Goal: Task Accomplishment & Management: Complete application form

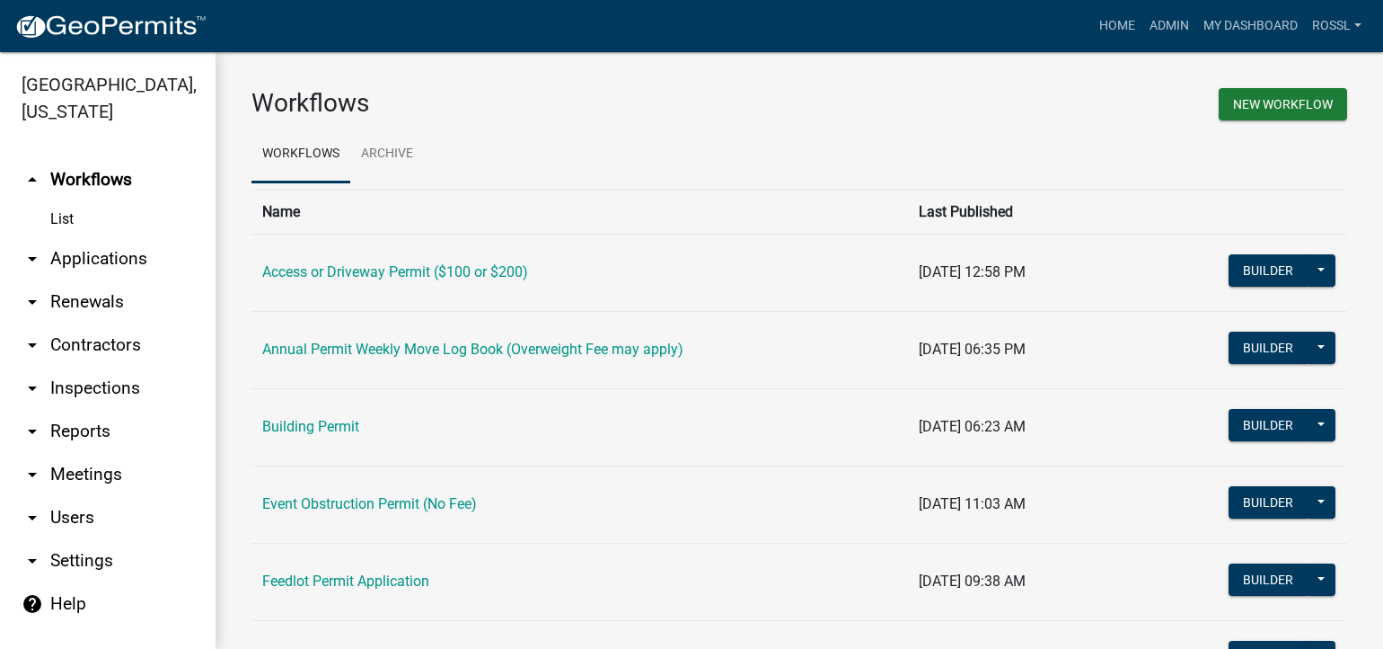
click at [341, 422] on link "Building Permit" at bounding box center [310, 426] width 97 height 17
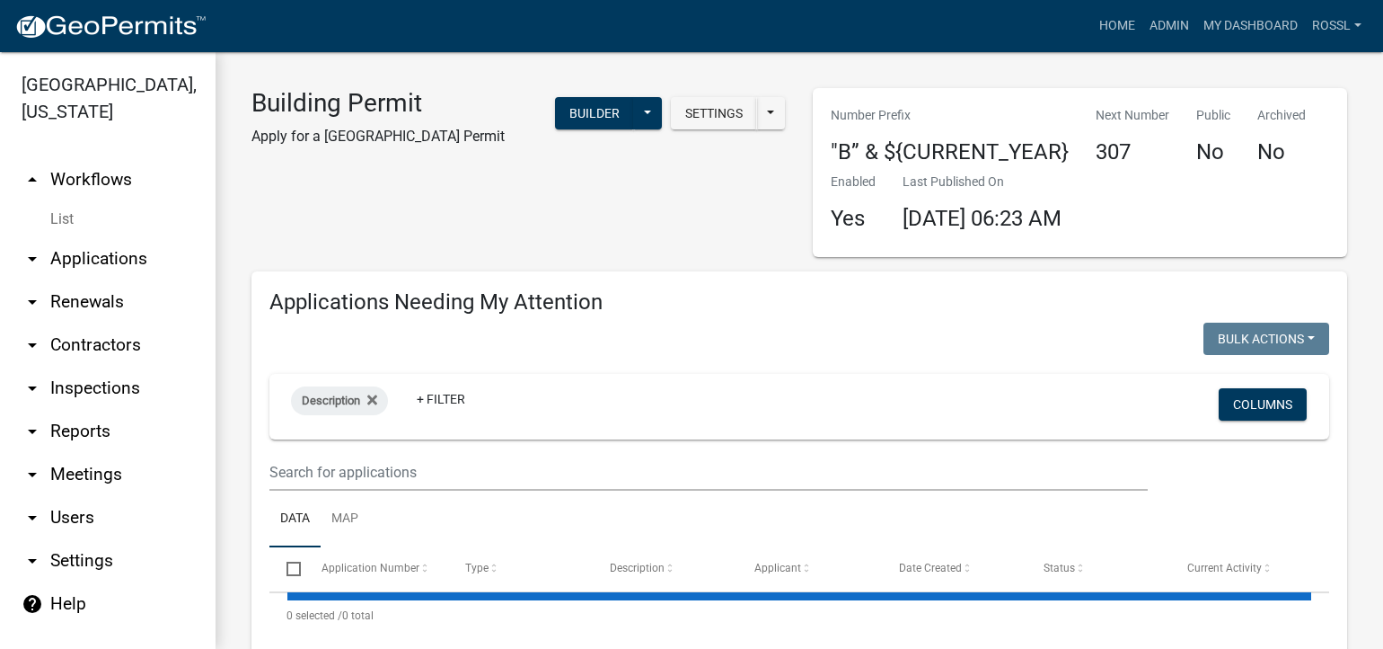
select select "2: 50"
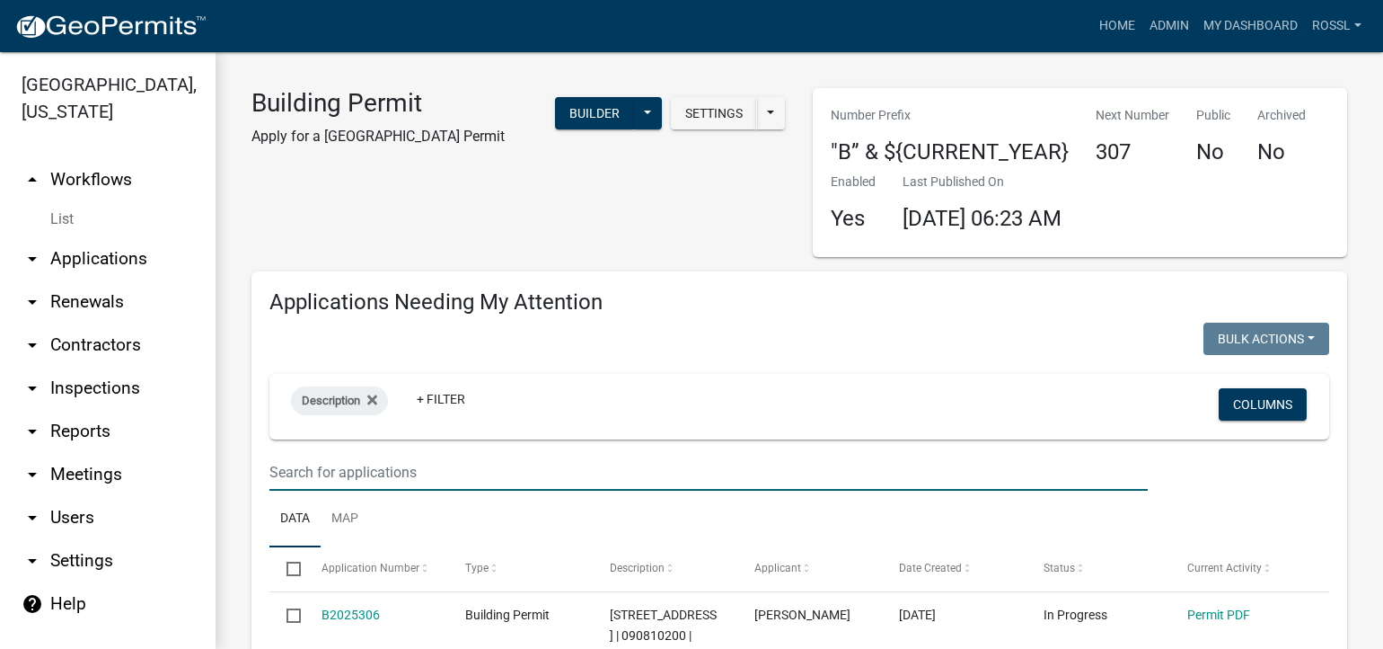
click at [377, 464] on input "text" at bounding box center [708, 472] width 879 height 37
type input "63743"
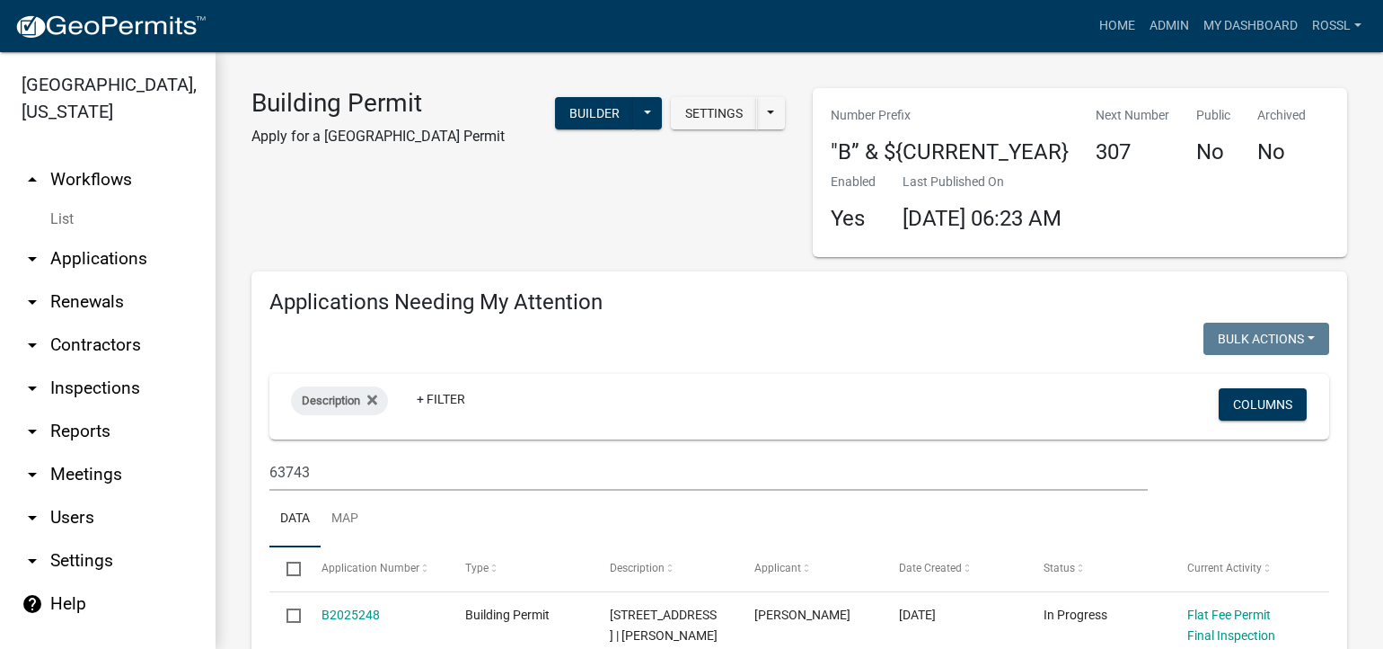
click at [438, 509] on ul "Data Map" at bounding box center [799, 518] width 1060 height 57
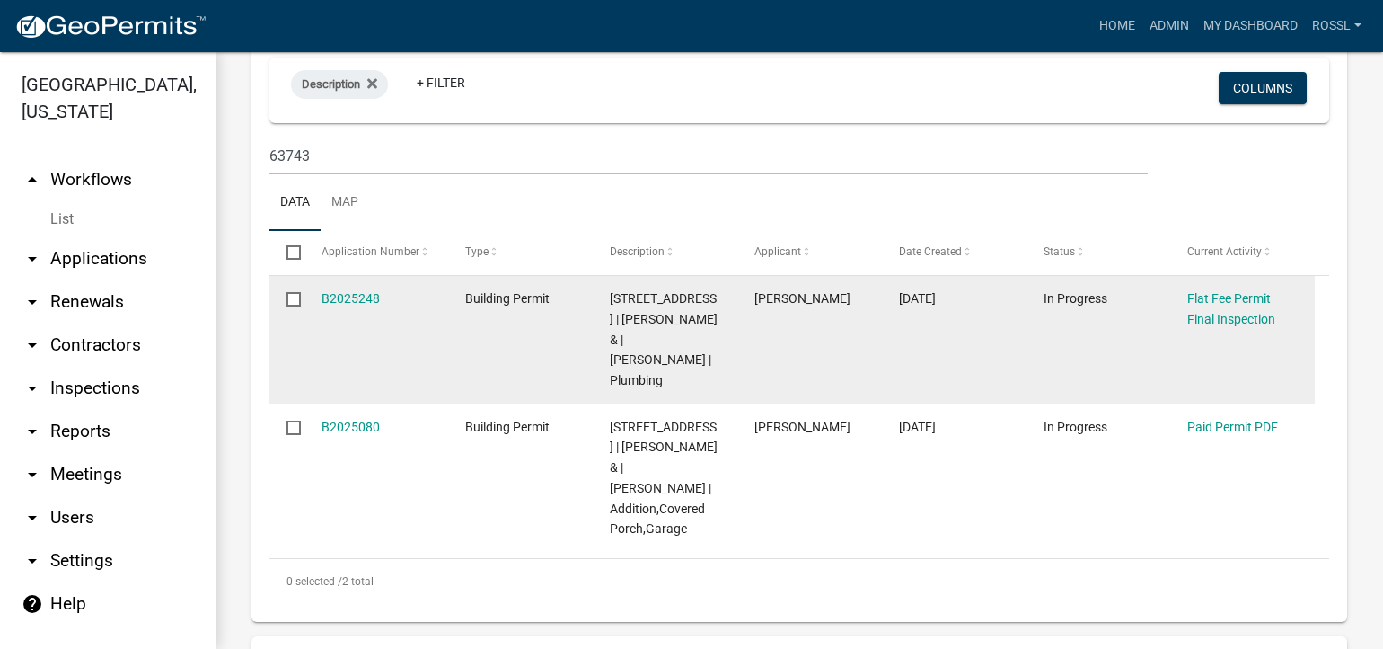
scroll to position [359, 0]
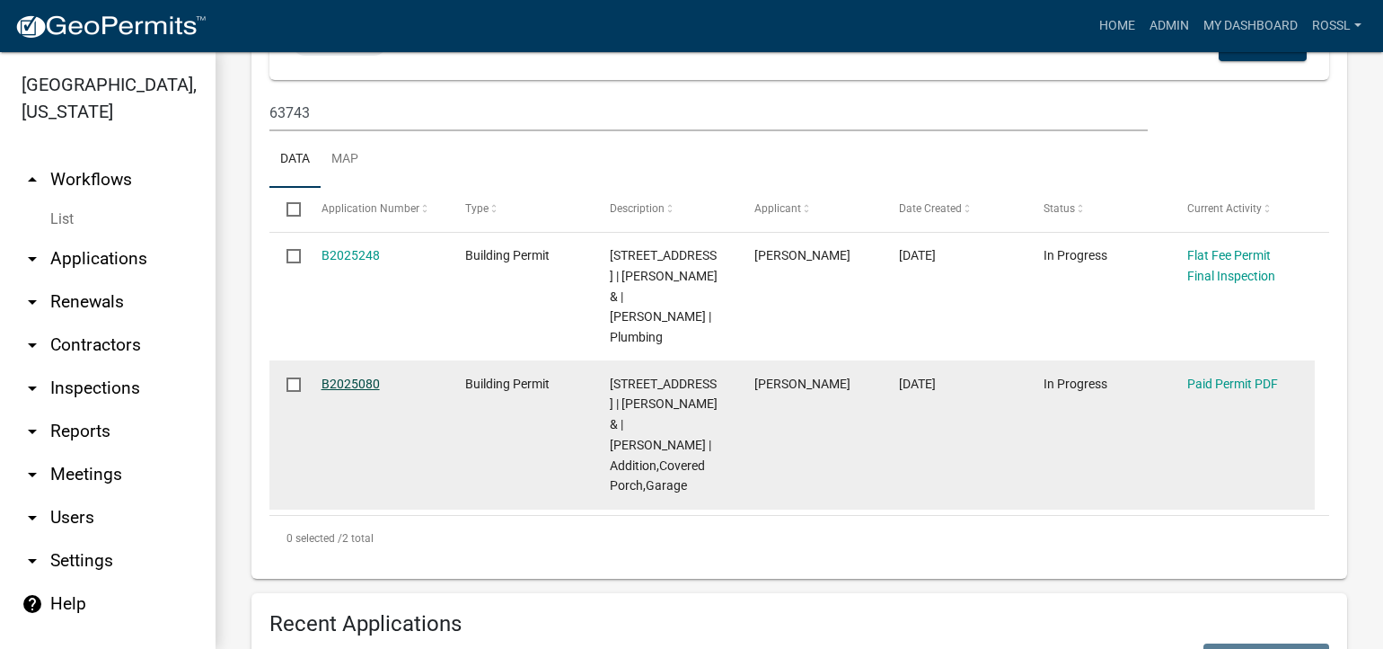
click at [344, 381] on link "B2025080" at bounding box center [351, 383] width 58 height 14
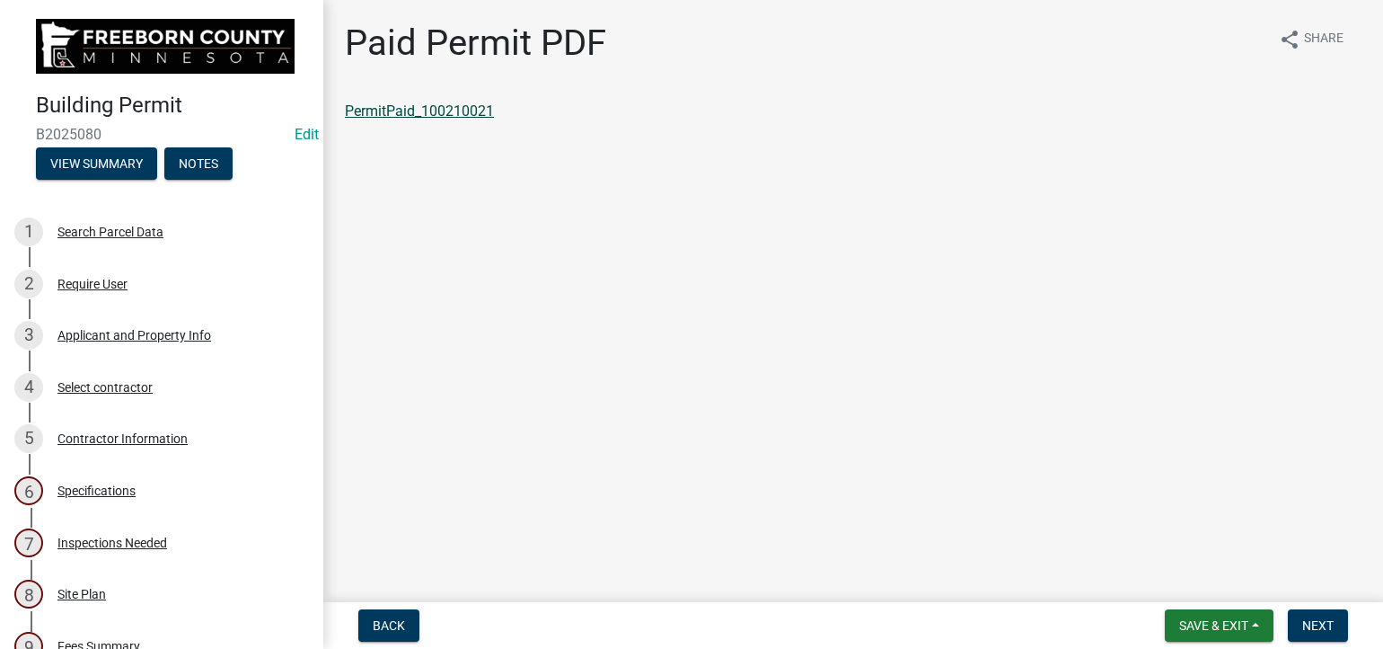
click at [435, 110] on link "PermitPaid_100210021" at bounding box center [419, 110] width 149 height 17
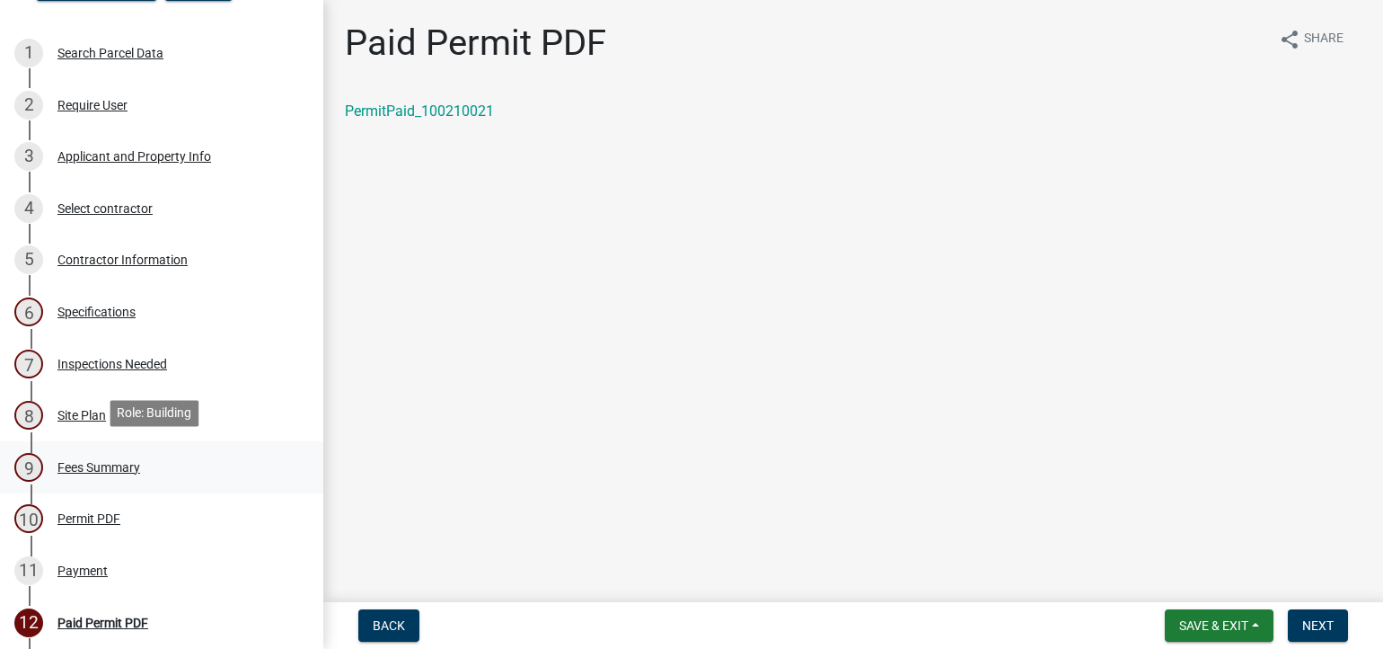
scroll to position [180, 0]
click at [154, 357] on div "Inspections Needed" at bounding box center [112, 363] width 110 height 13
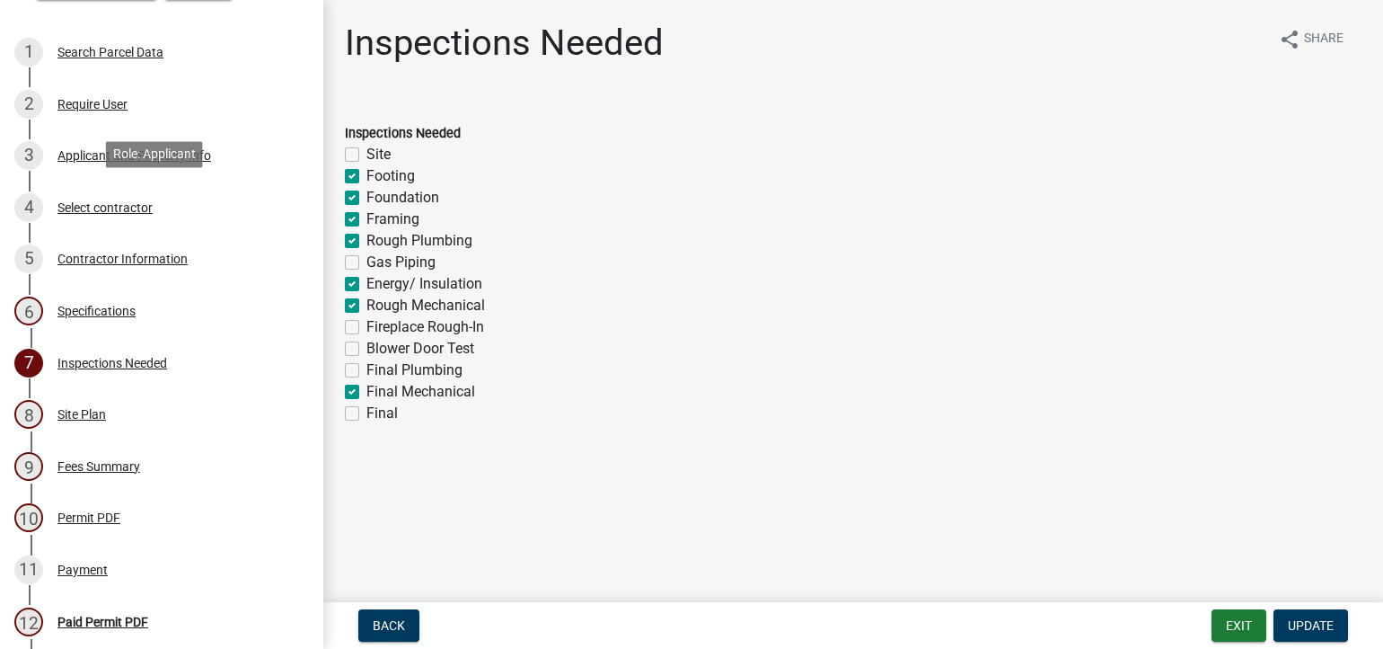
scroll to position [0, 0]
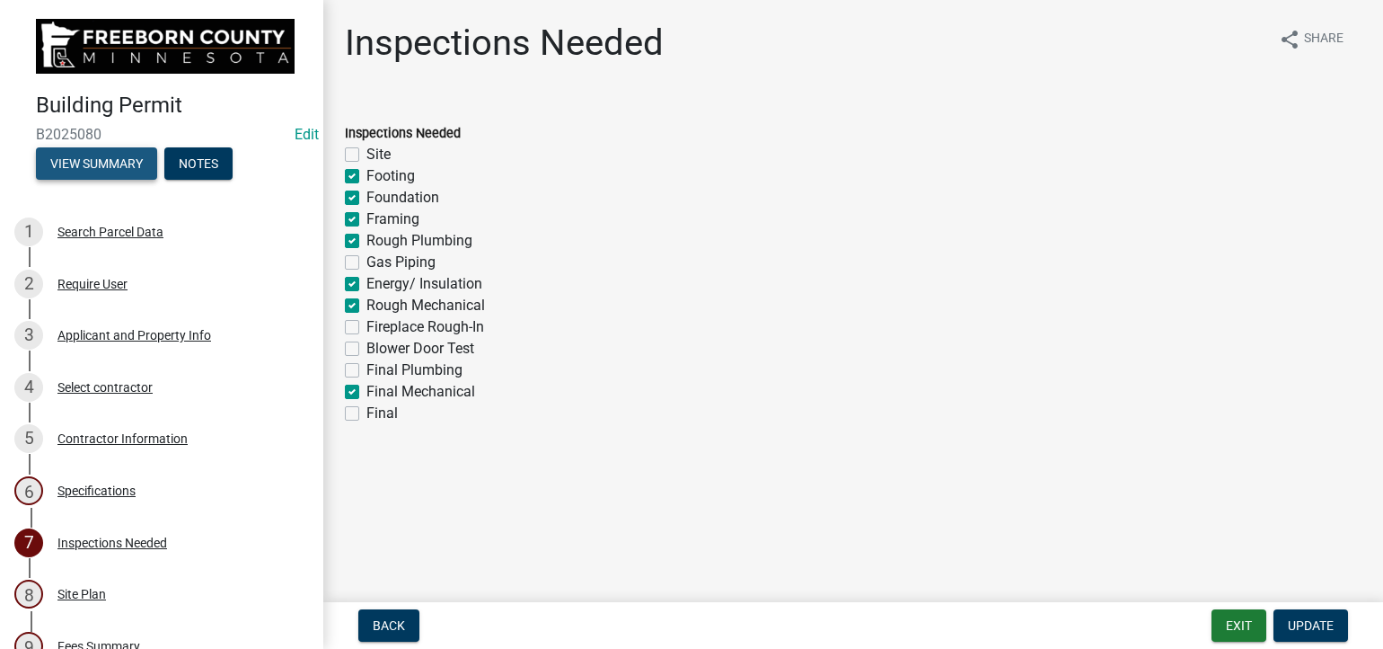
click at [95, 154] on button "View Summary" at bounding box center [96, 163] width 121 height 32
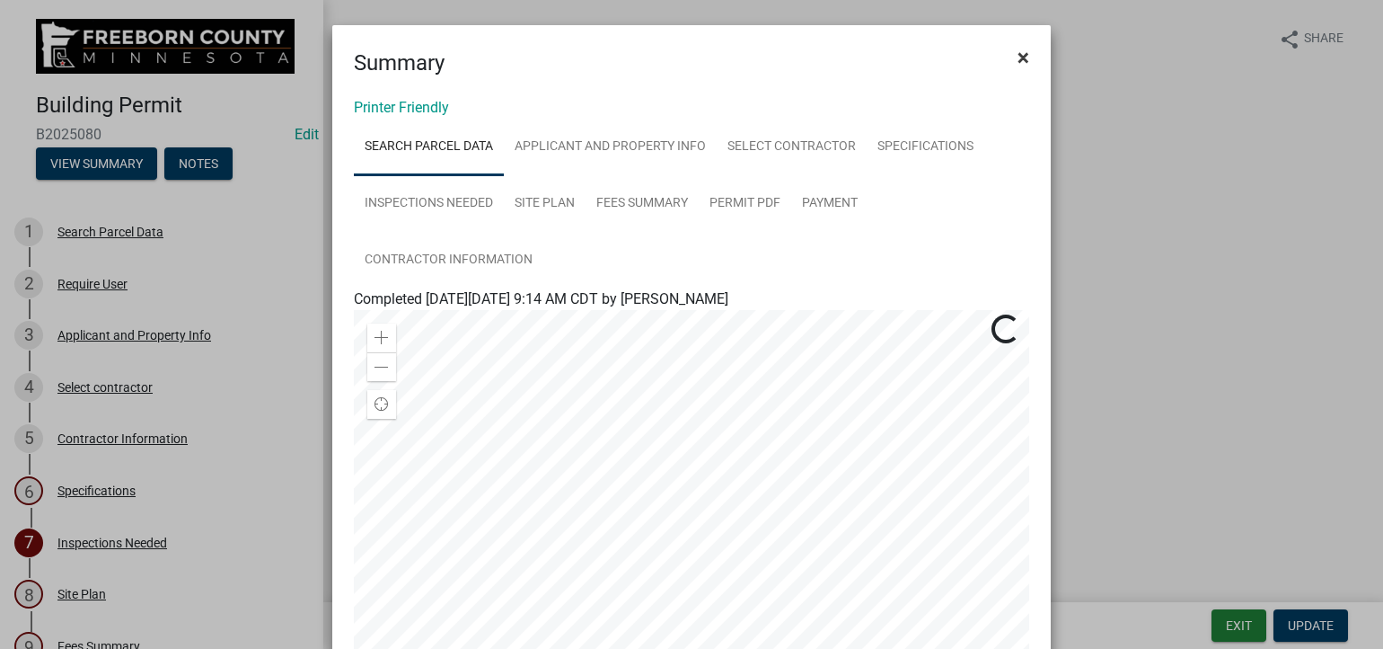
click at [1020, 57] on span "×" at bounding box center [1024, 57] width 12 height 25
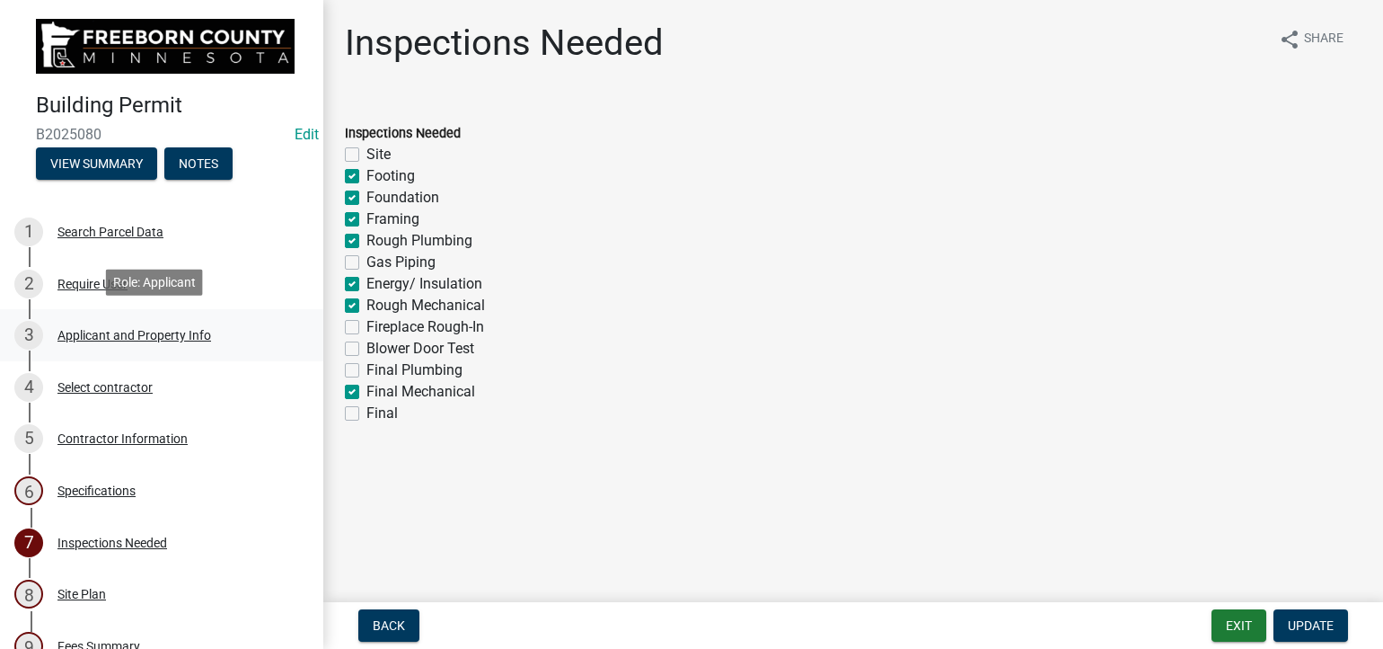
click at [90, 331] on div "Applicant and Property Info" at bounding box center [134, 335] width 154 height 13
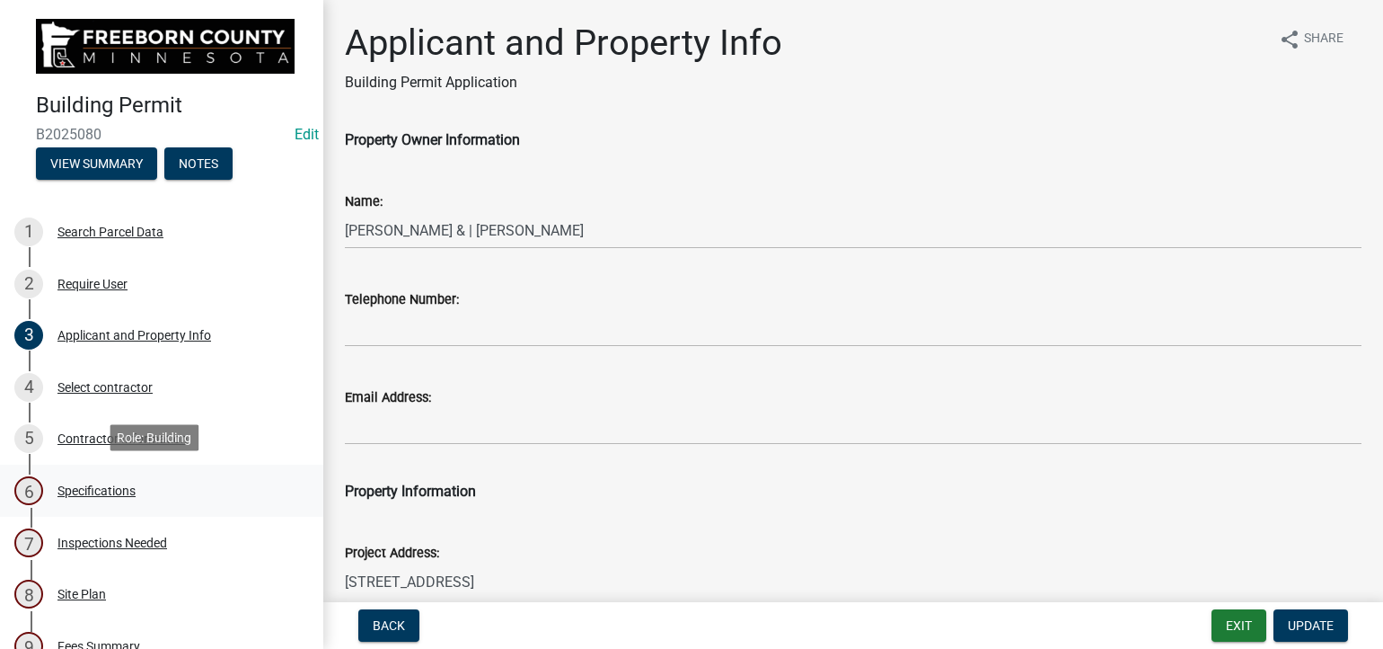
click at [120, 484] on div "Specifications" at bounding box center [96, 490] width 78 height 13
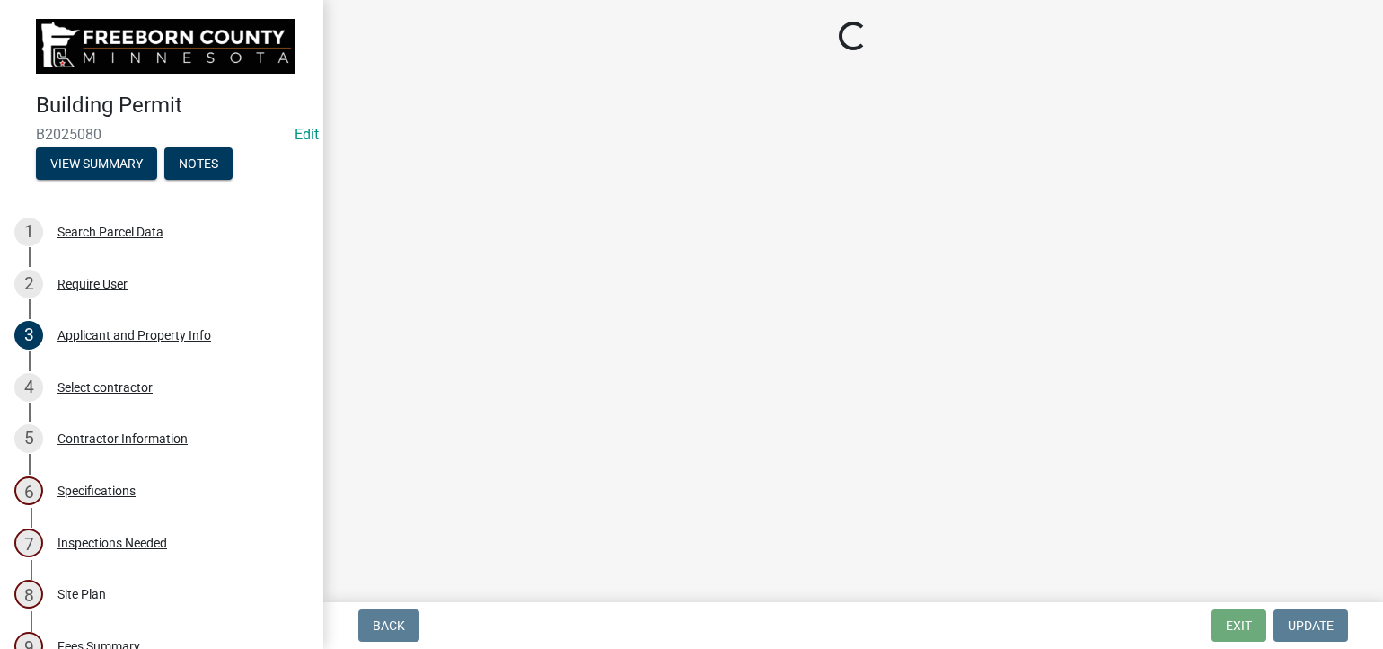
select select "cf5e982a-8fde-449d-bcd8-be8cdfb99374"
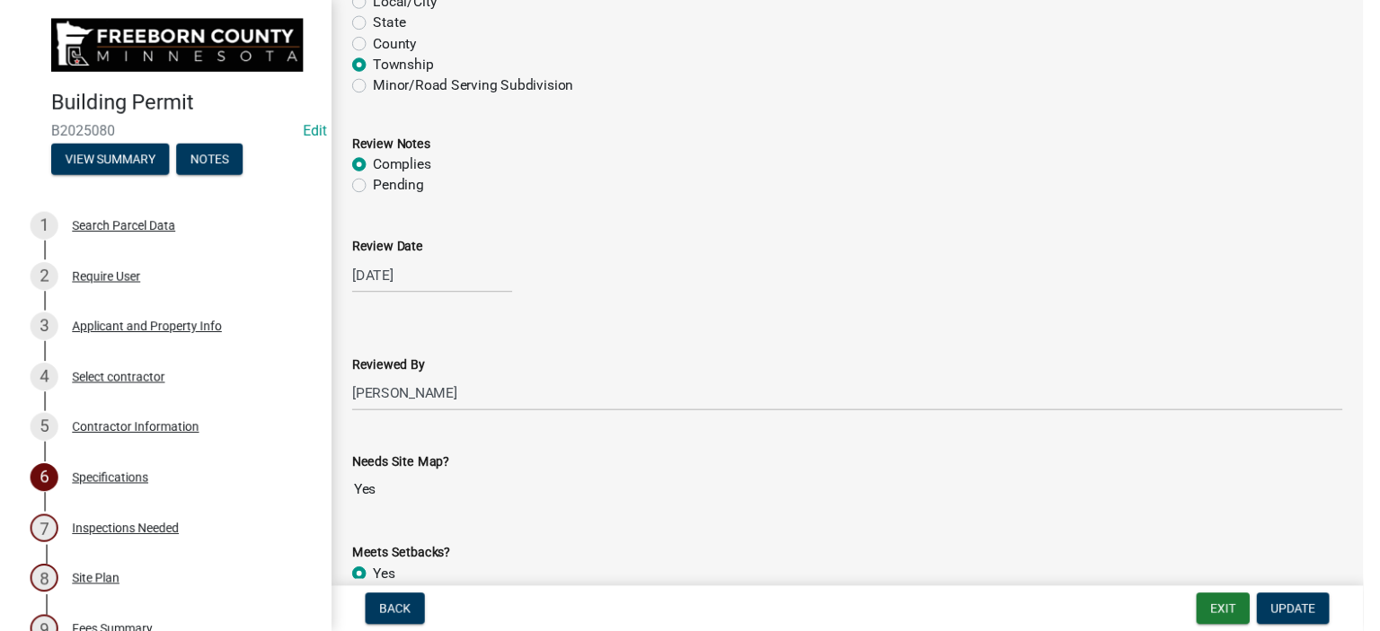
scroll to position [1976, 0]
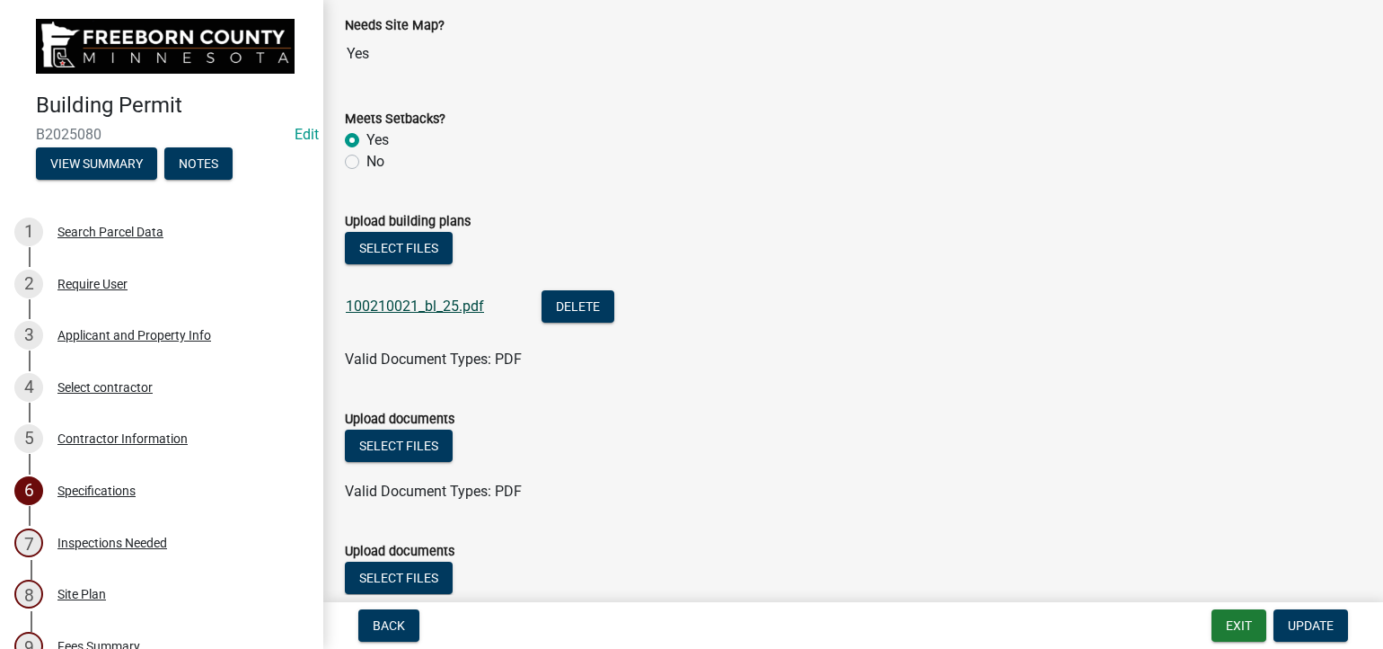
click at [446, 307] on link "100210021_bl_25.pdf" at bounding box center [415, 305] width 138 height 17
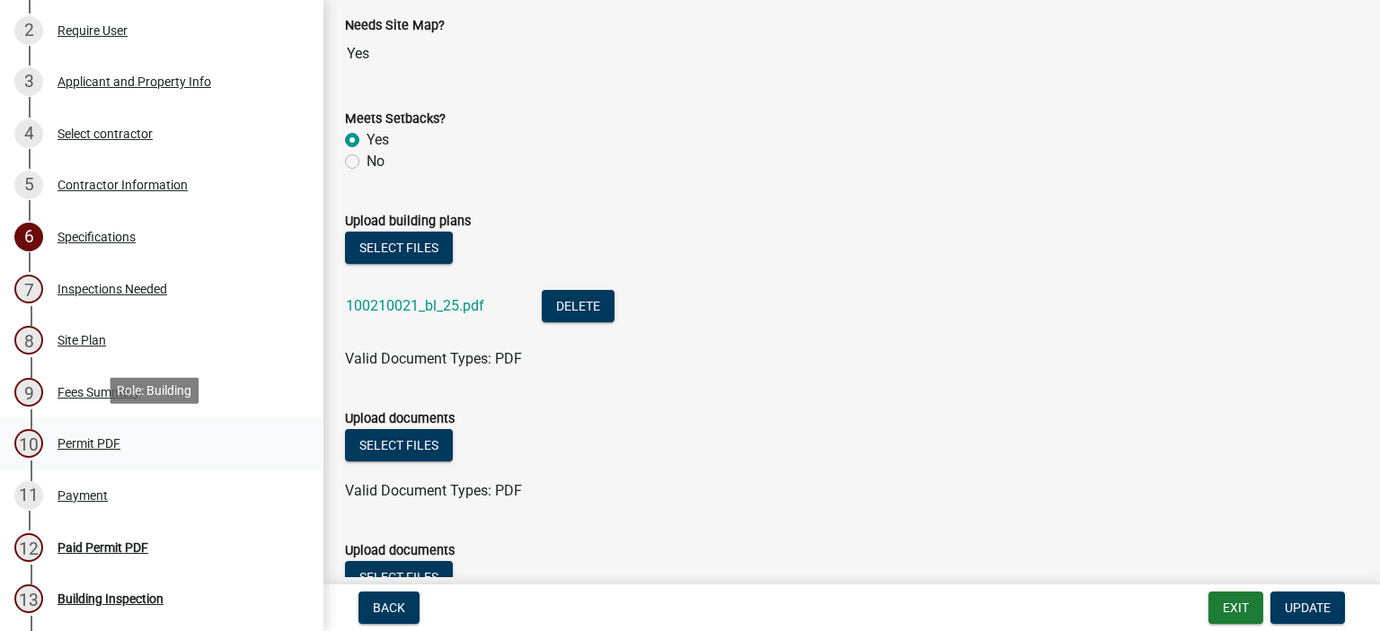
scroll to position [269, 0]
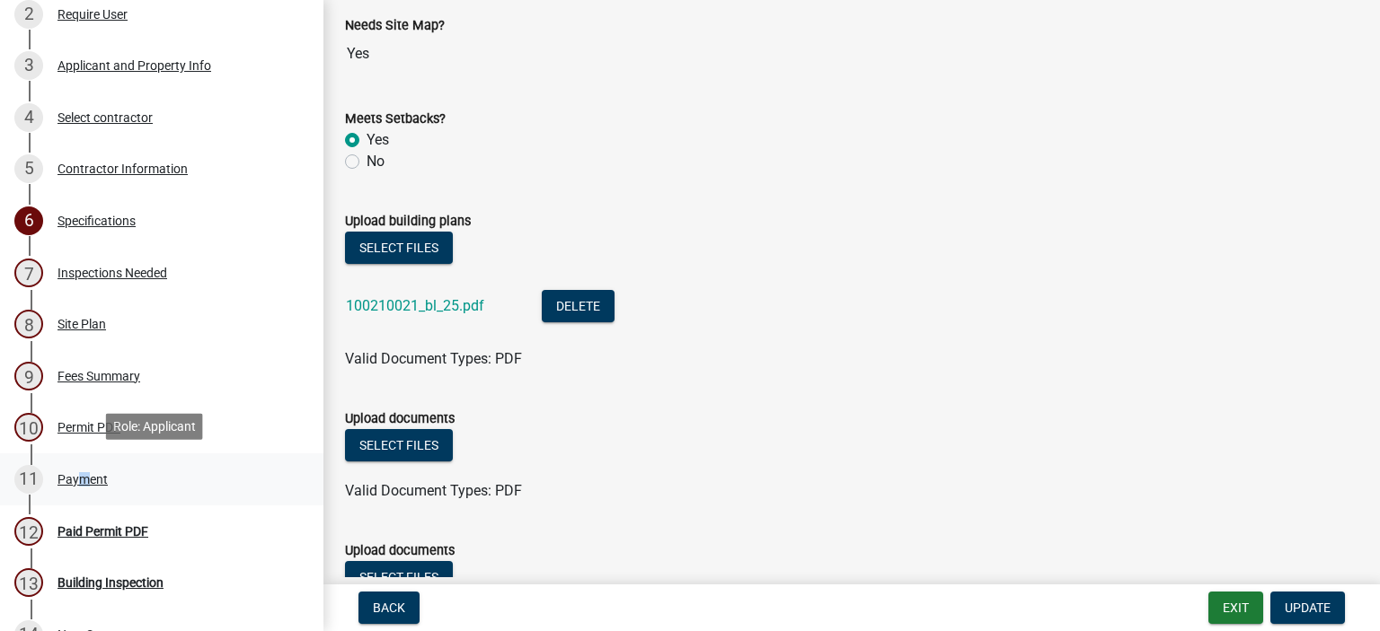
click at [75, 468] on div "11 Payment" at bounding box center [154, 479] width 280 height 29
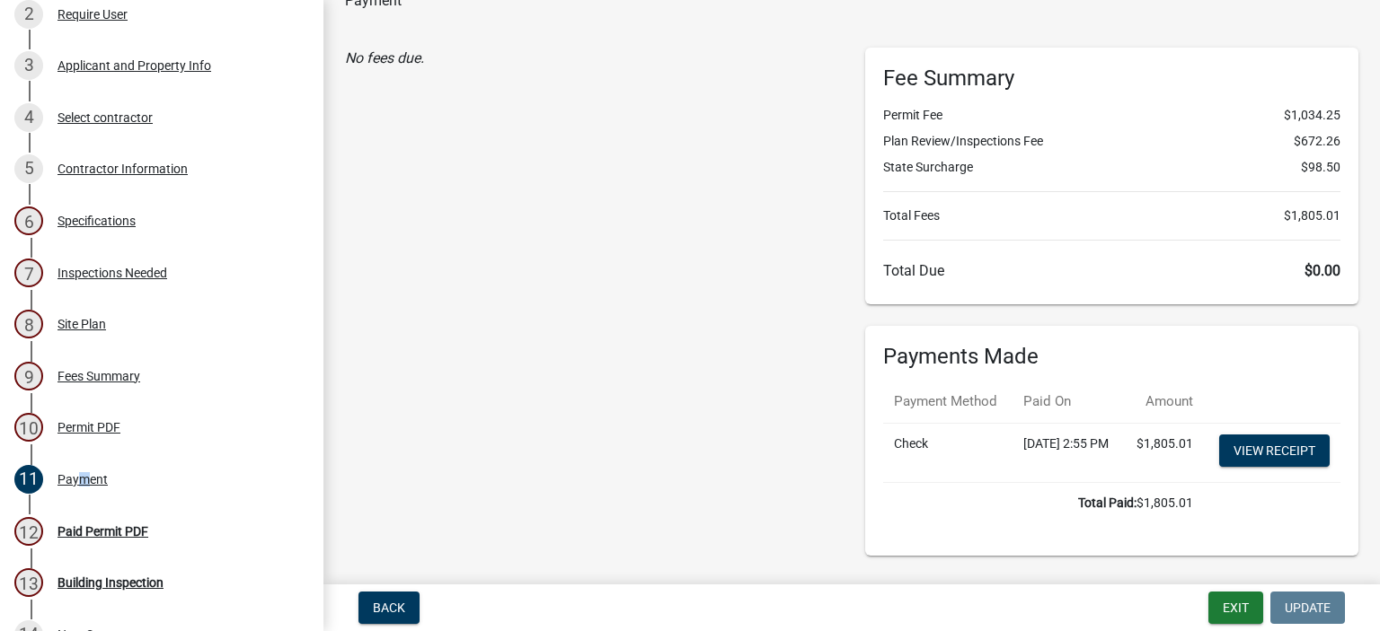
scroll to position [78, 0]
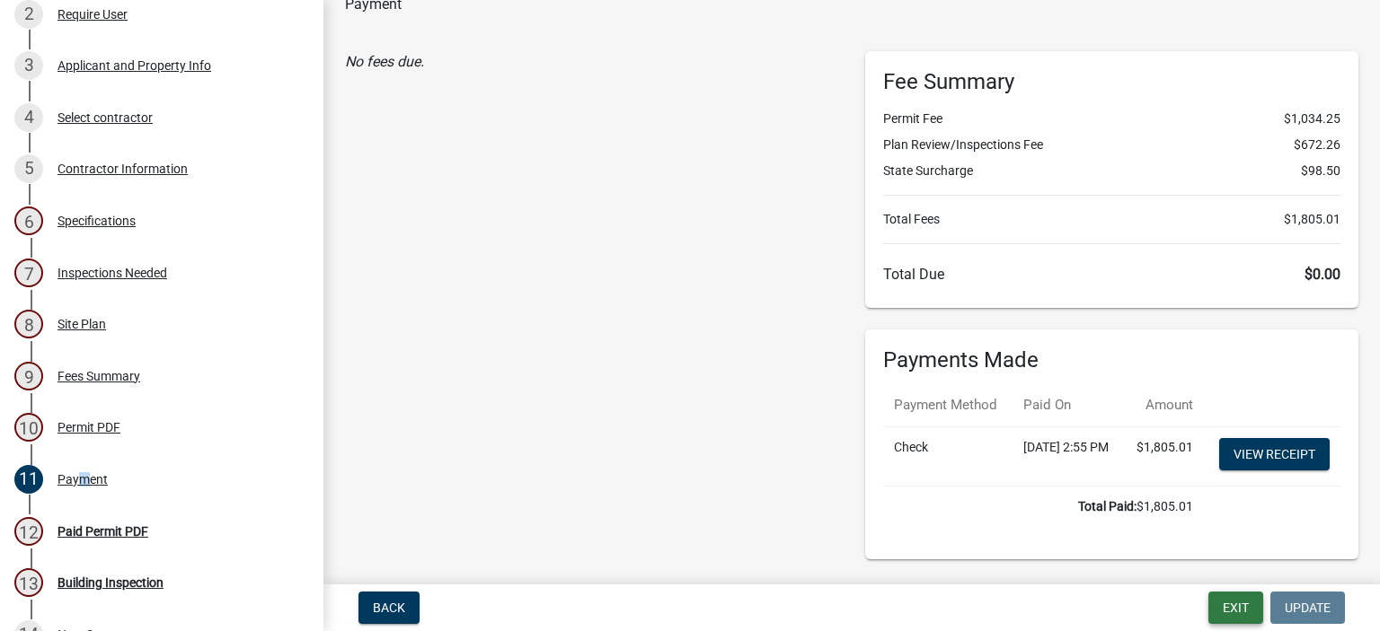
click at [1236, 606] on button "Exit" at bounding box center [1235, 608] width 55 height 32
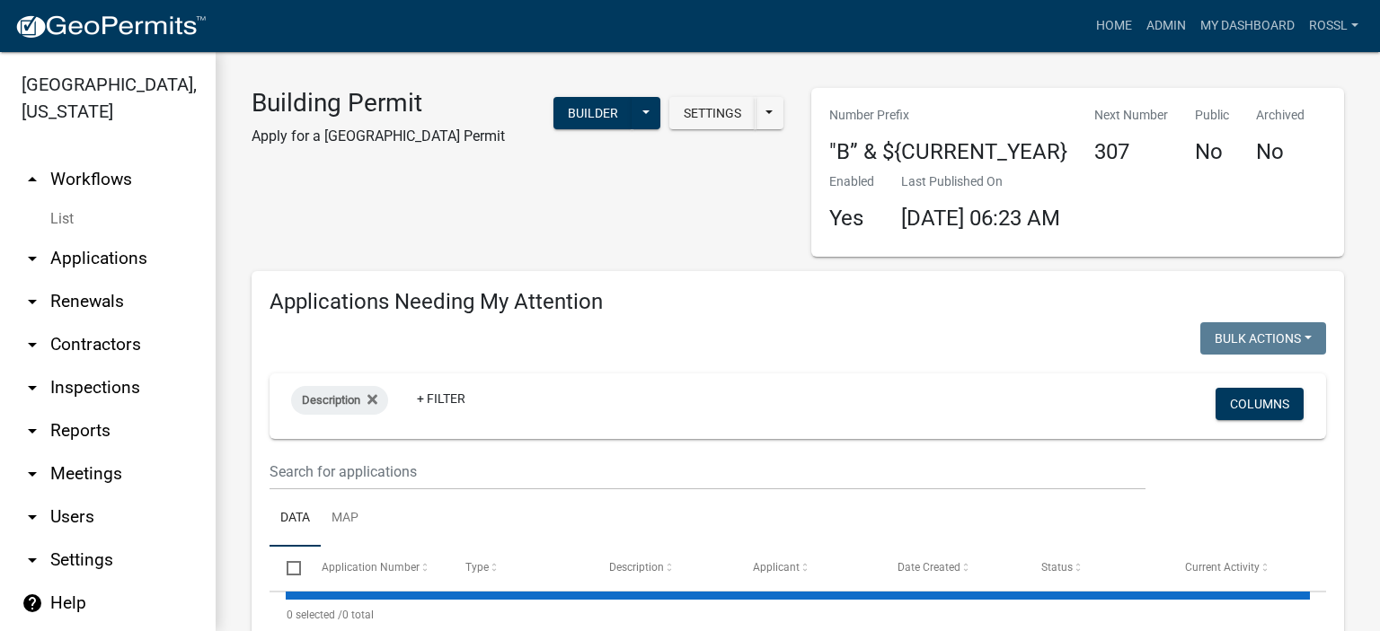
select select "2: 50"
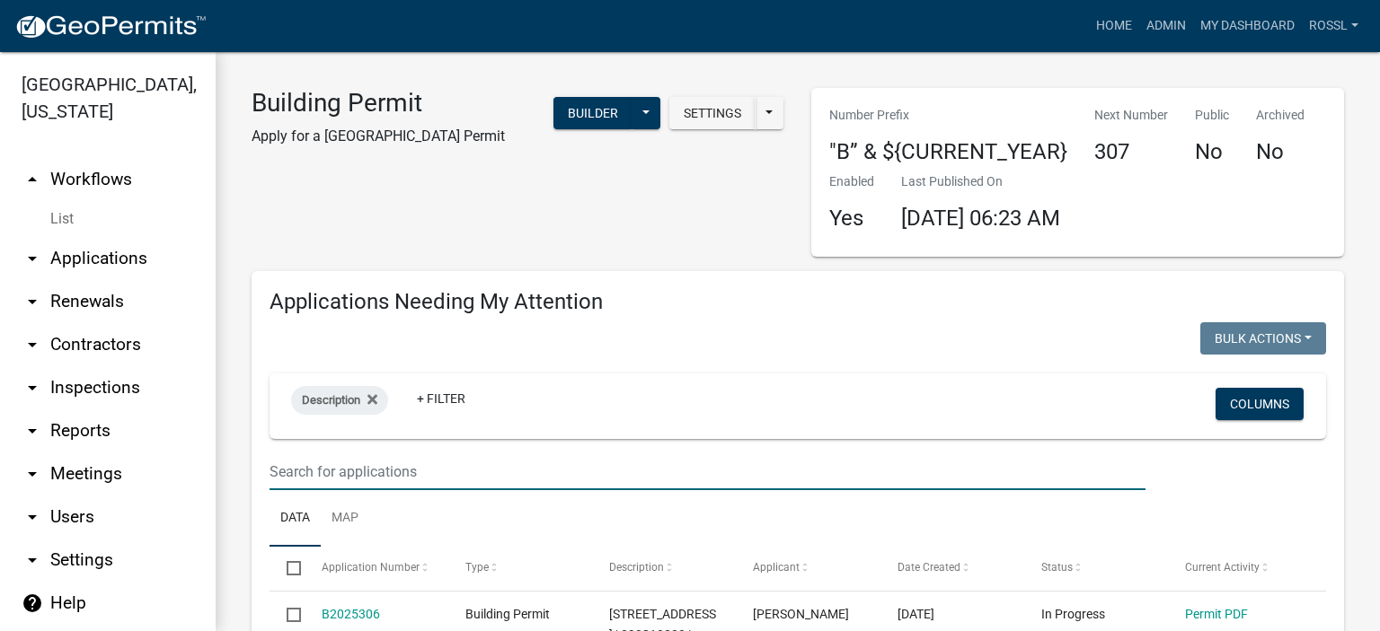
click at [378, 472] on input "text" at bounding box center [707, 472] width 876 height 37
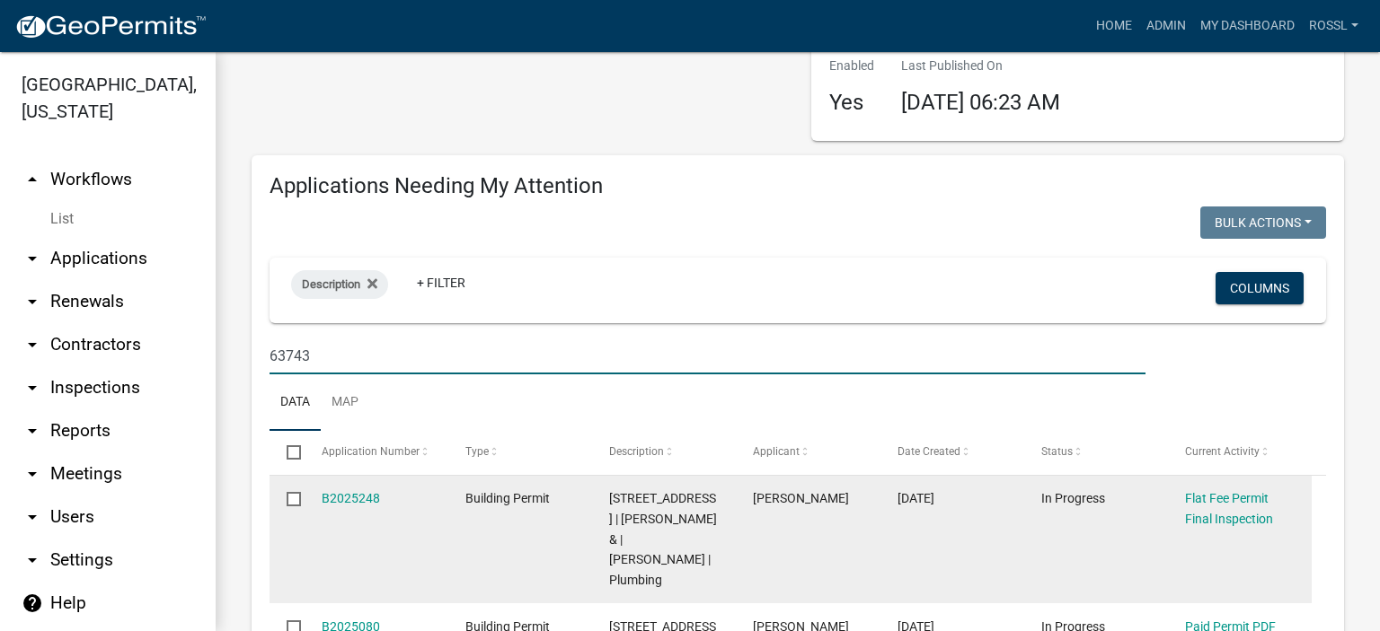
scroll to position [269, 0]
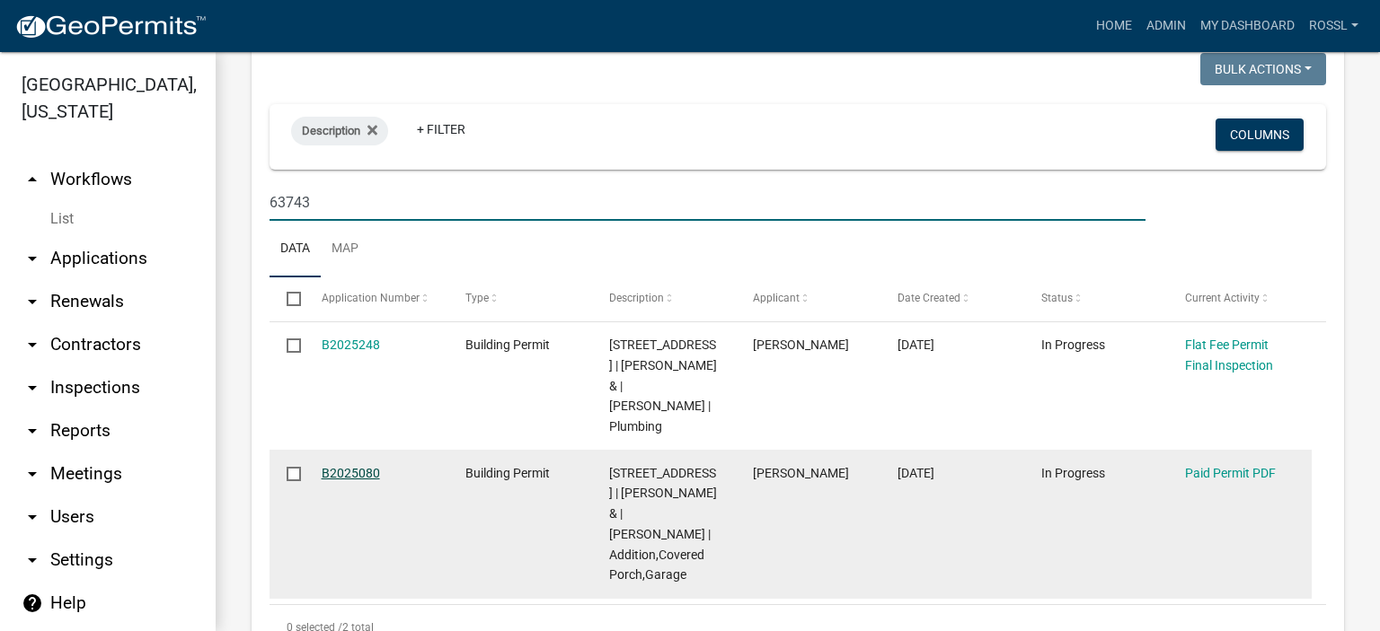
type input "63743"
click at [366, 467] on link "B2025080" at bounding box center [351, 473] width 58 height 14
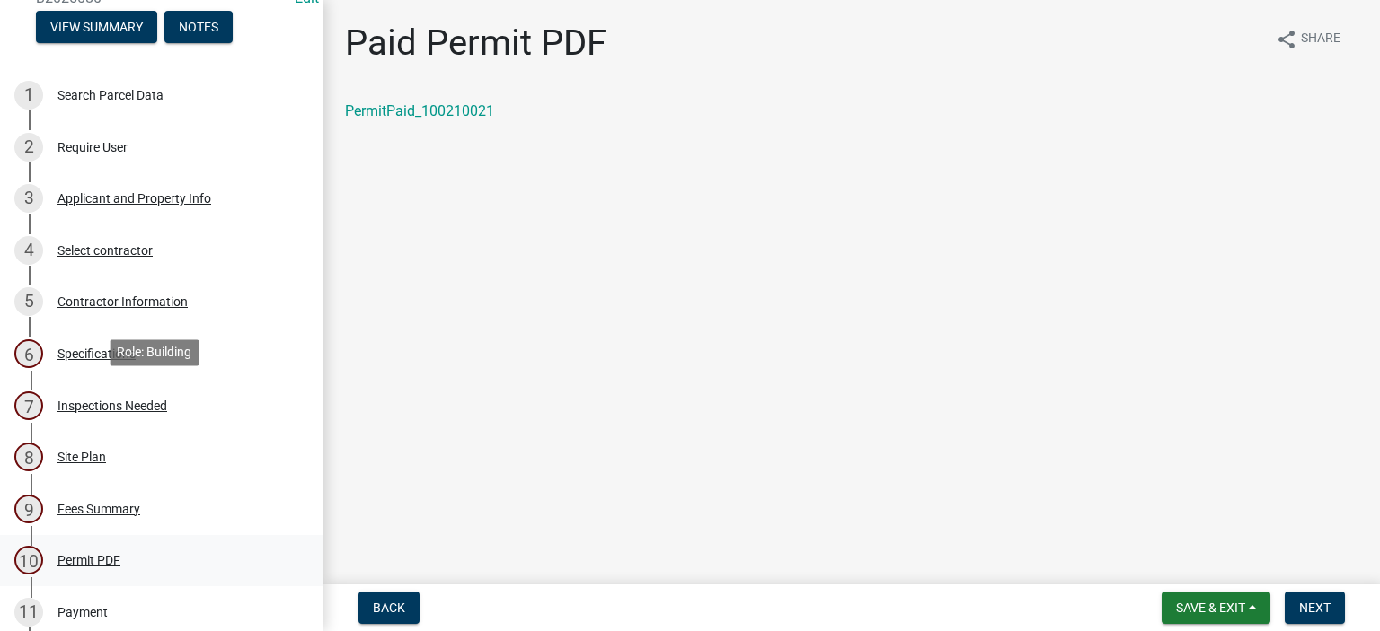
scroll to position [269, 0]
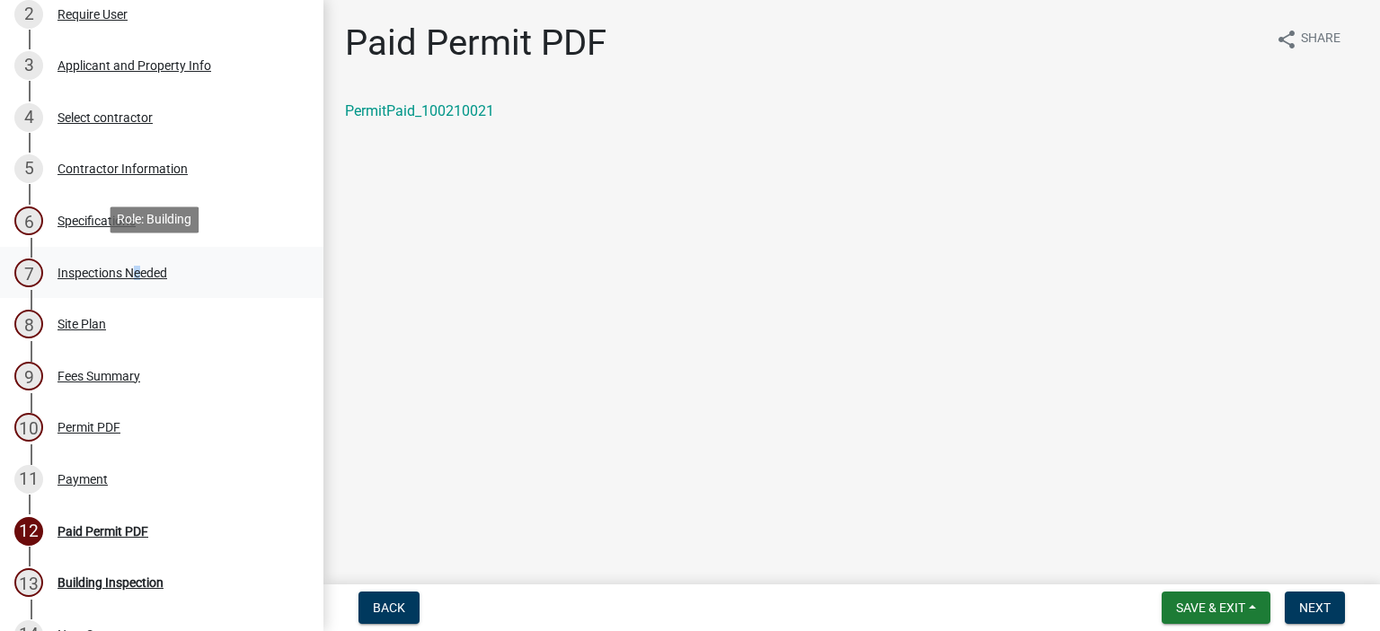
click at [131, 277] on div "7 Inspections Needed" at bounding box center [154, 273] width 280 height 29
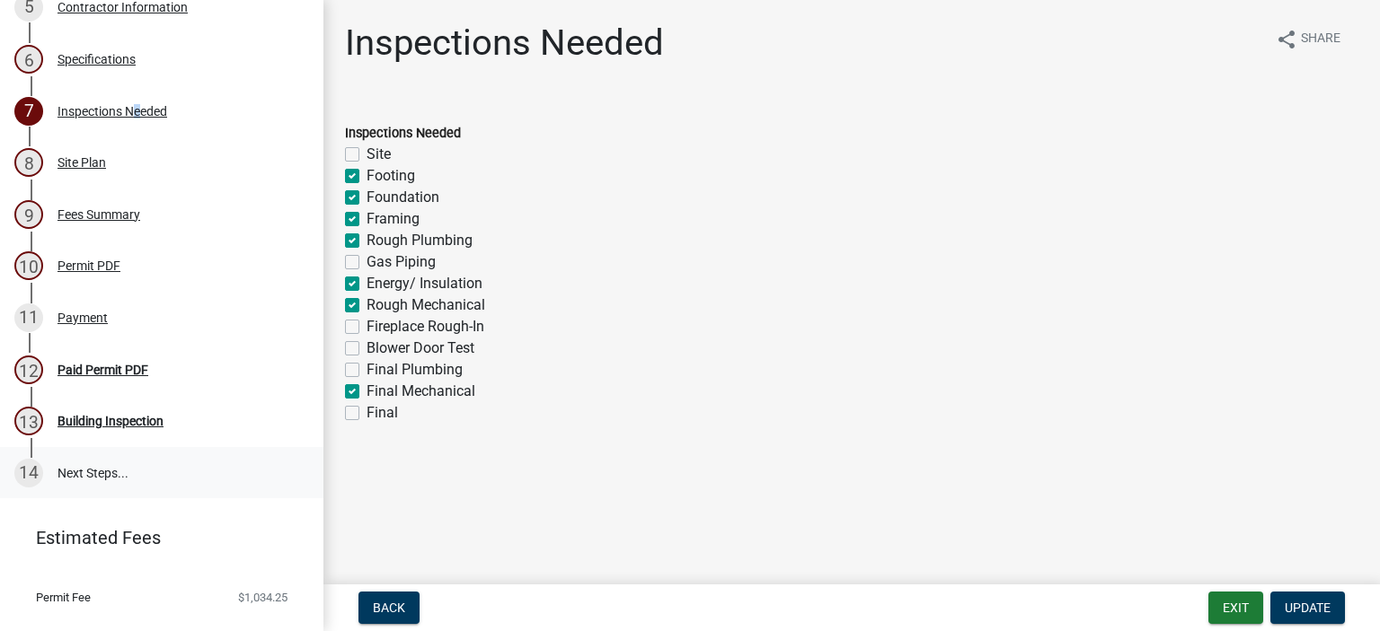
scroll to position [449, 0]
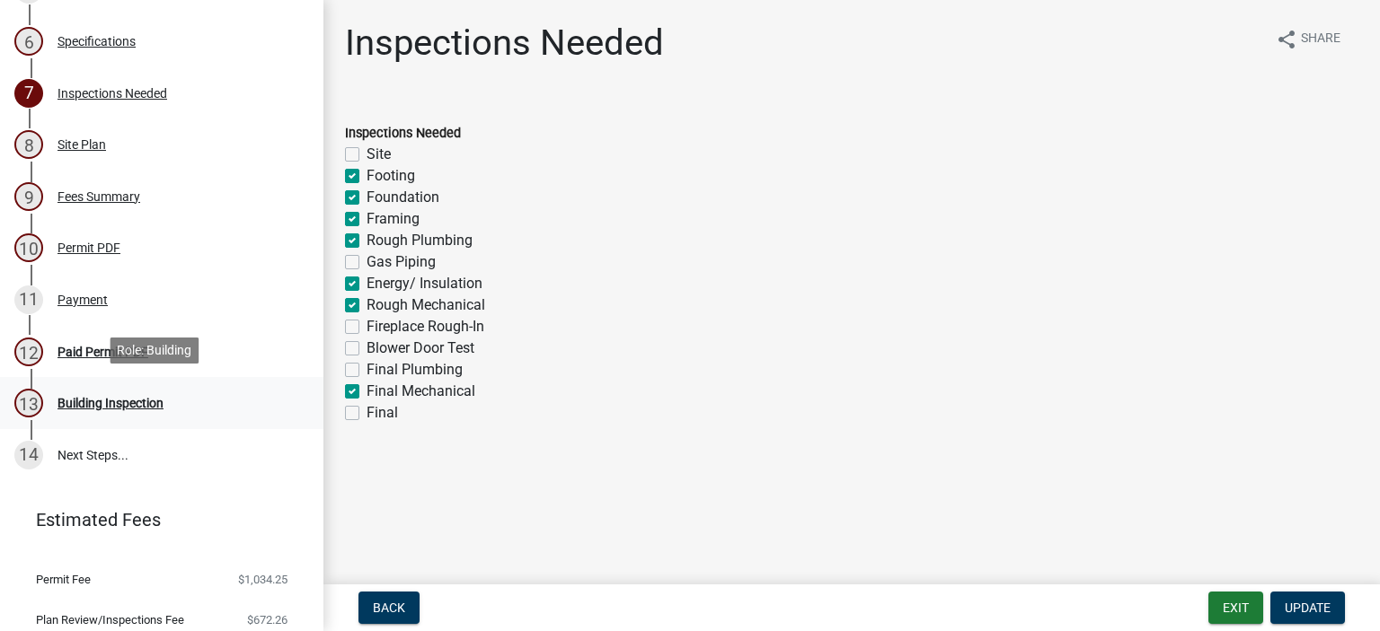
click at [120, 397] on div "Building Inspection" at bounding box center [110, 403] width 106 height 13
click at [104, 354] on div "Paid Permit PDF" at bounding box center [102, 352] width 91 height 13
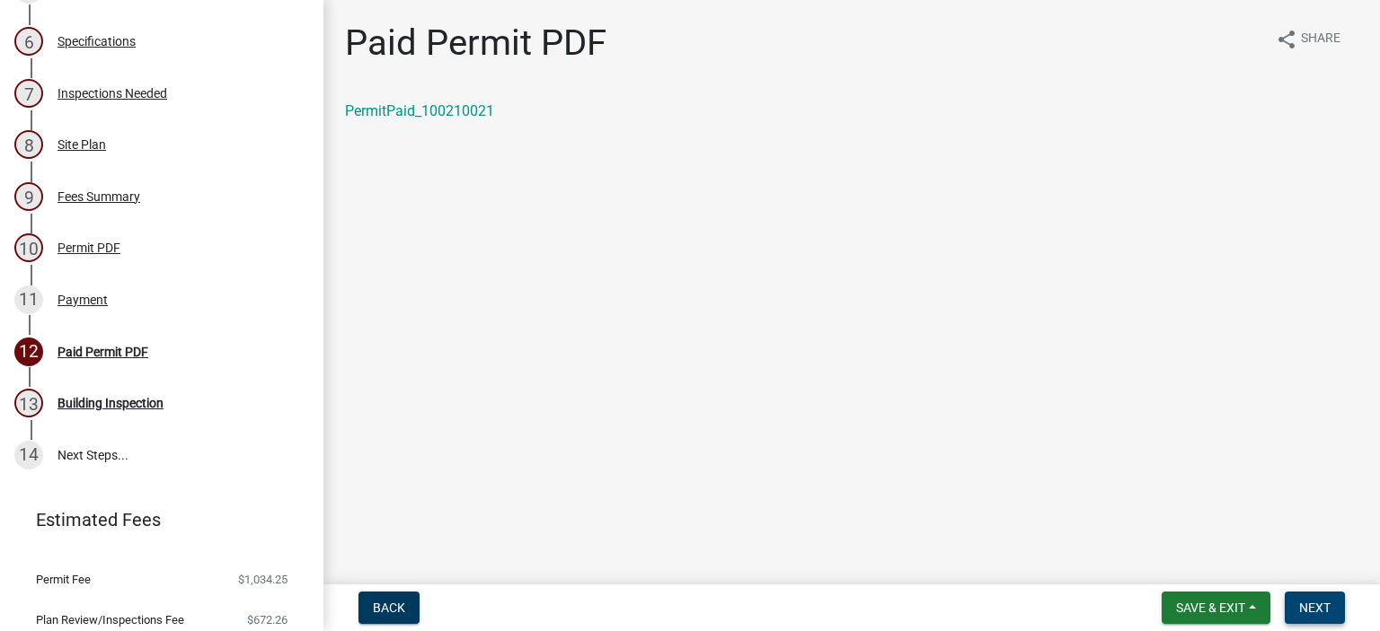
click at [1313, 607] on span "Next" at bounding box center [1314, 608] width 31 height 14
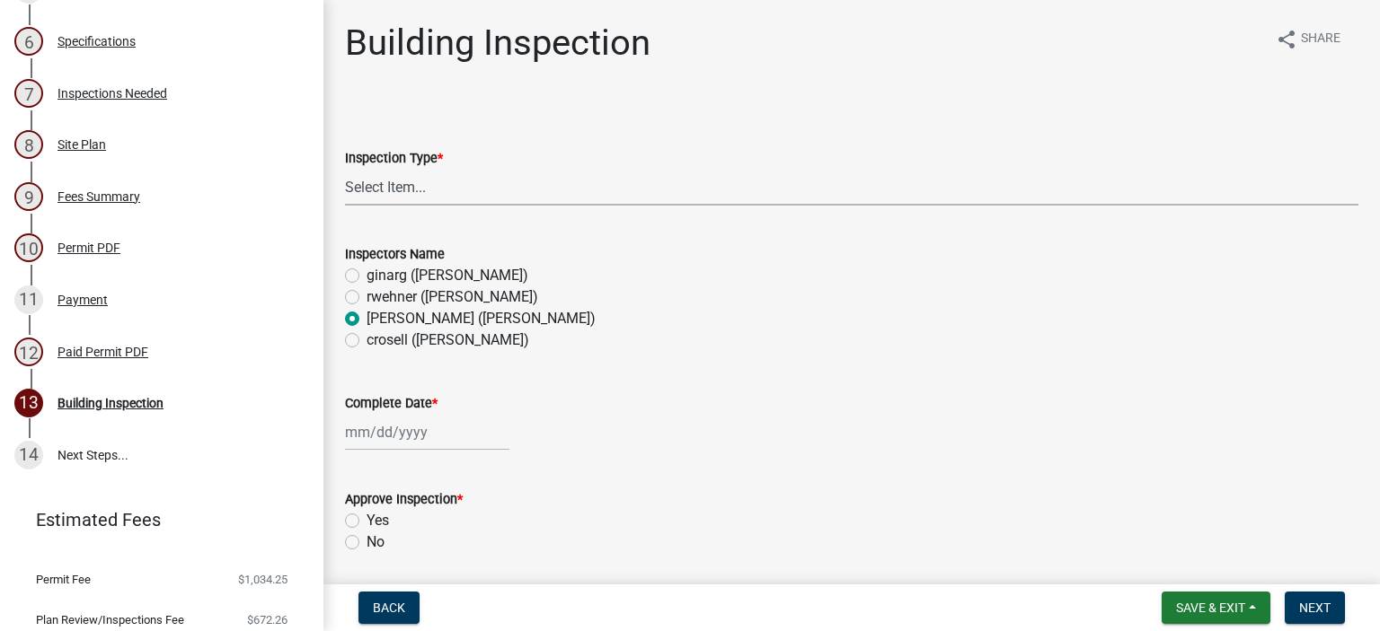
drag, startPoint x: 413, startPoint y: 190, endPoint x: 417, endPoint y: 201, distance: 12.2
click at [417, 200] on select "Select Item... Footings Foundation Rough Plumbing Rough Mechanical Framing Gas …" at bounding box center [851, 187] width 1013 height 37
click at [345, 169] on select "Select Item... Footings Foundation Rough Plumbing Rough Mechanical Framing Gas …" at bounding box center [851, 187] width 1013 height 37
select select "306567ba-5481-4577-869f-56a75bb08b28"
select select "9"
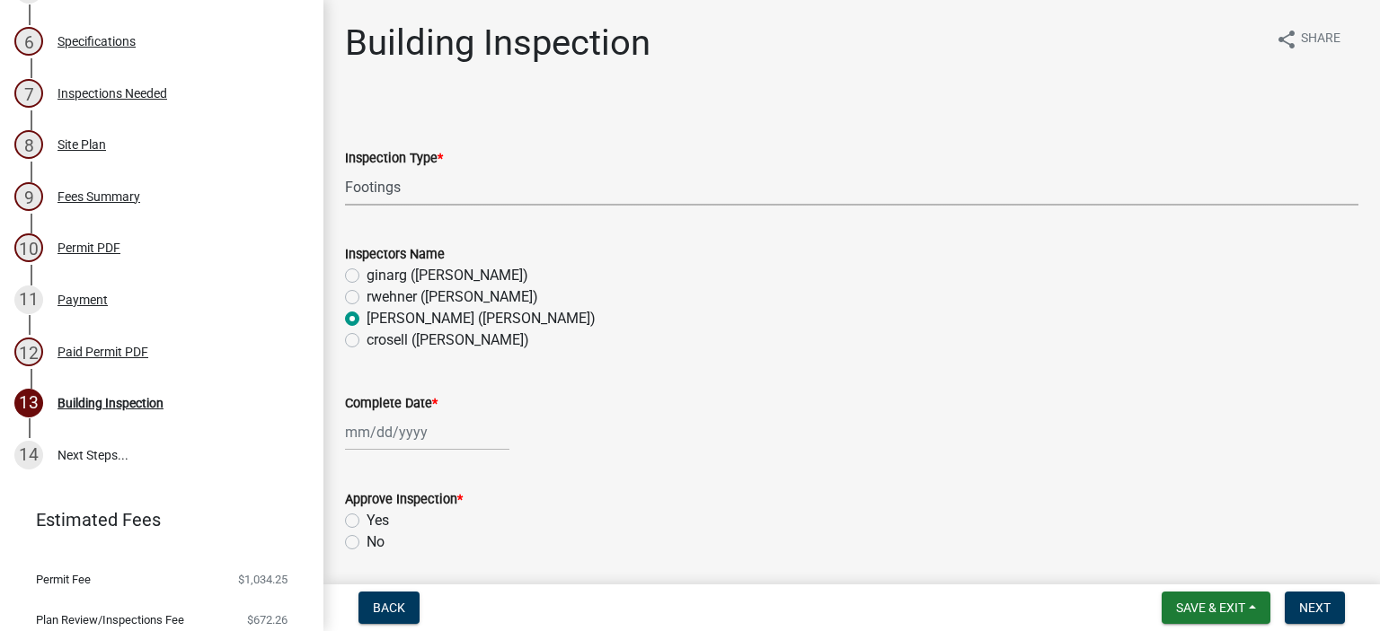
select select "2025"
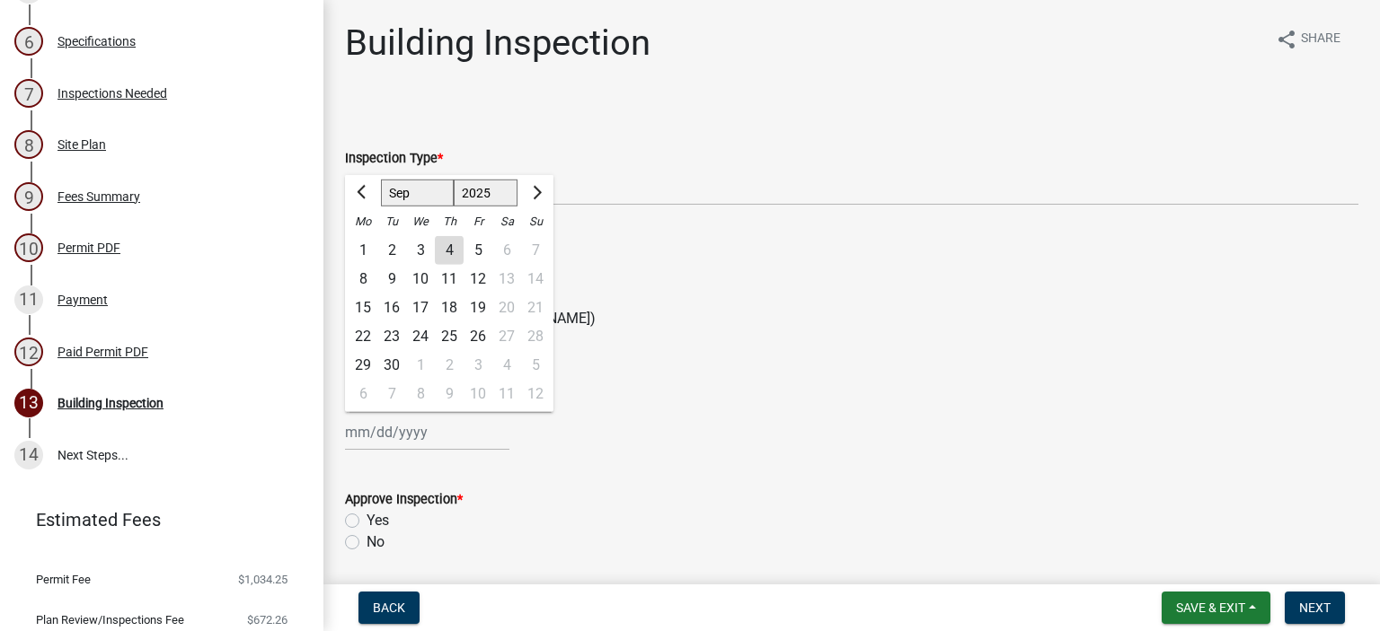
click at [370, 437] on div "[PERSON_NAME] Feb Mar Apr [PERSON_NAME][DATE] Oct Nov [DATE] 1526 1527 1528 152…" at bounding box center [427, 432] width 164 height 37
click at [359, 192] on button "Previous month" at bounding box center [363, 193] width 22 height 29
click at [359, 196] on span "Previous month" at bounding box center [363, 192] width 13 height 13
click at [359, 200] on button "Previous month" at bounding box center [363, 193] width 22 height 29
click at [360, 199] on button "Previous month" at bounding box center [363, 193] width 22 height 29
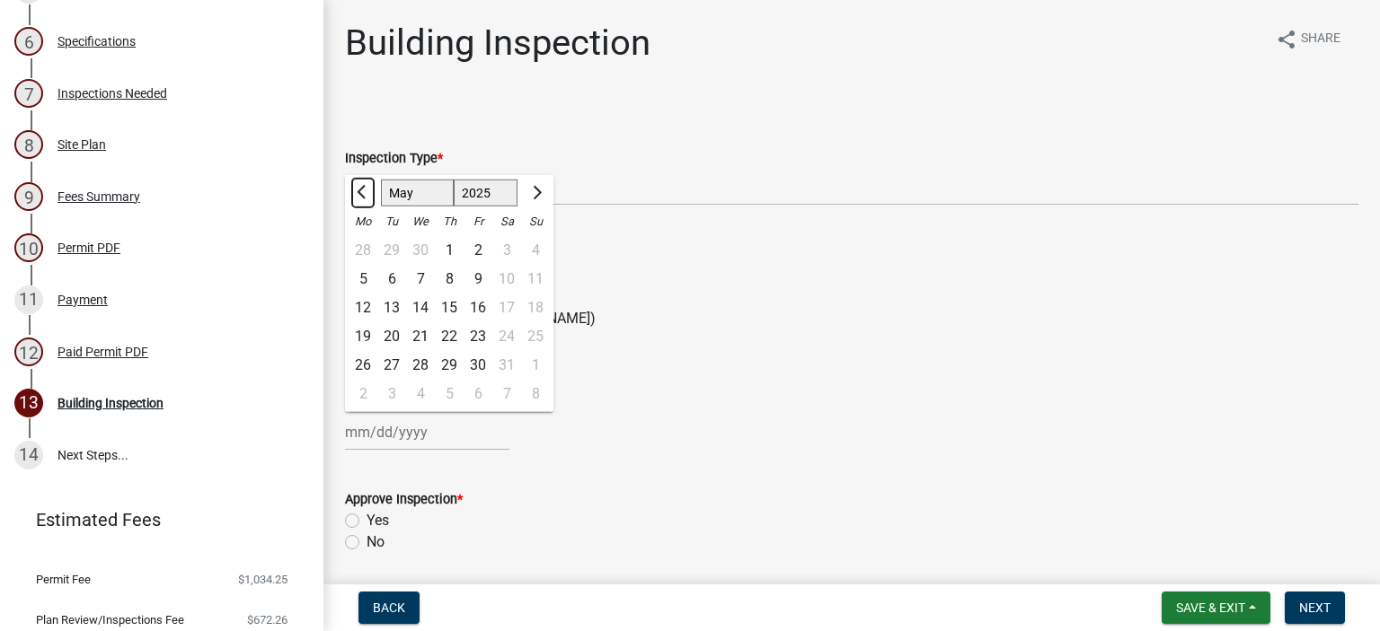
click at [360, 199] on button "Previous month" at bounding box center [363, 193] width 22 height 29
select select "4"
click at [422, 304] on div "16" at bounding box center [420, 308] width 29 height 29
type input "[DATE]"
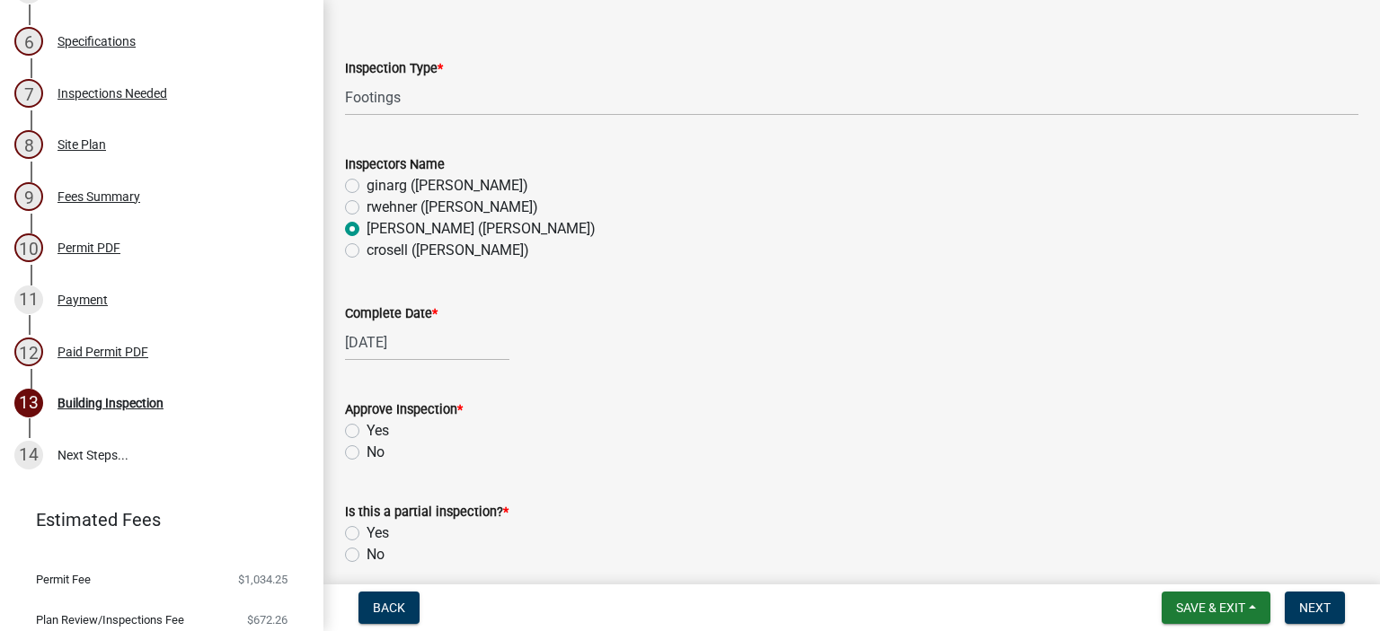
scroll to position [180, 0]
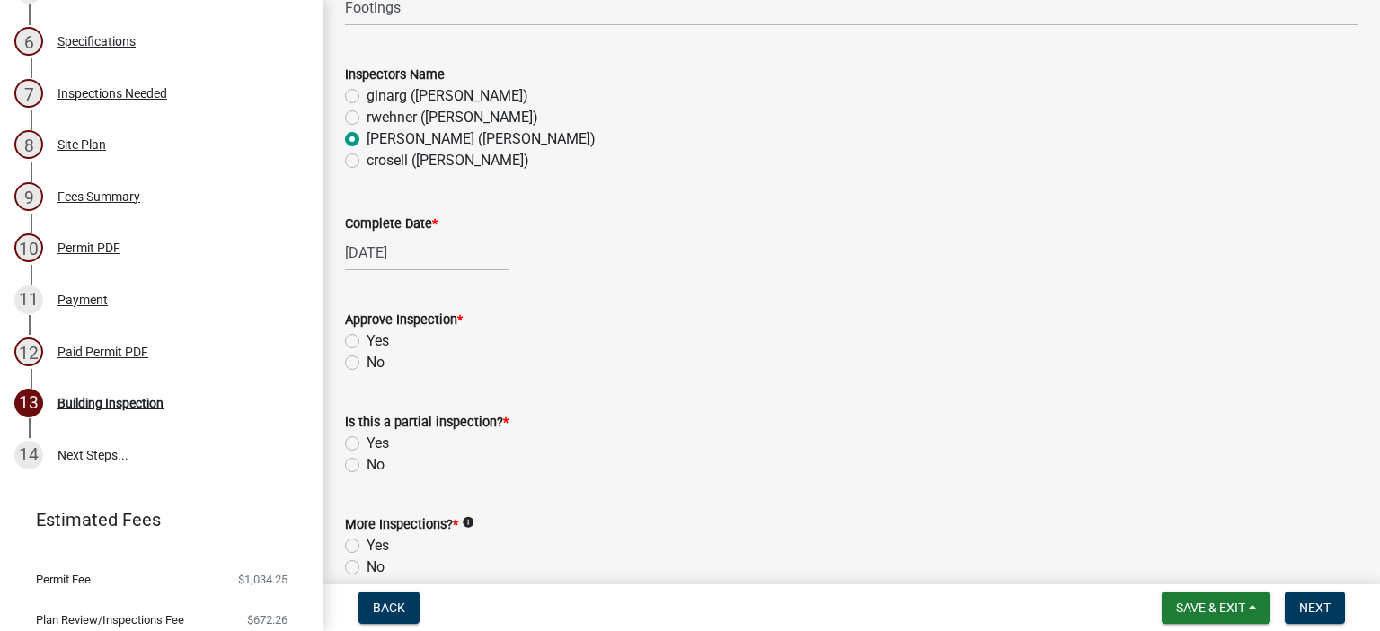
click at [366, 344] on label "Yes" at bounding box center [377, 342] width 22 height 22
click at [366, 342] on input "Yes" at bounding box center [372, 337] width 12 height 12
radio input "true"
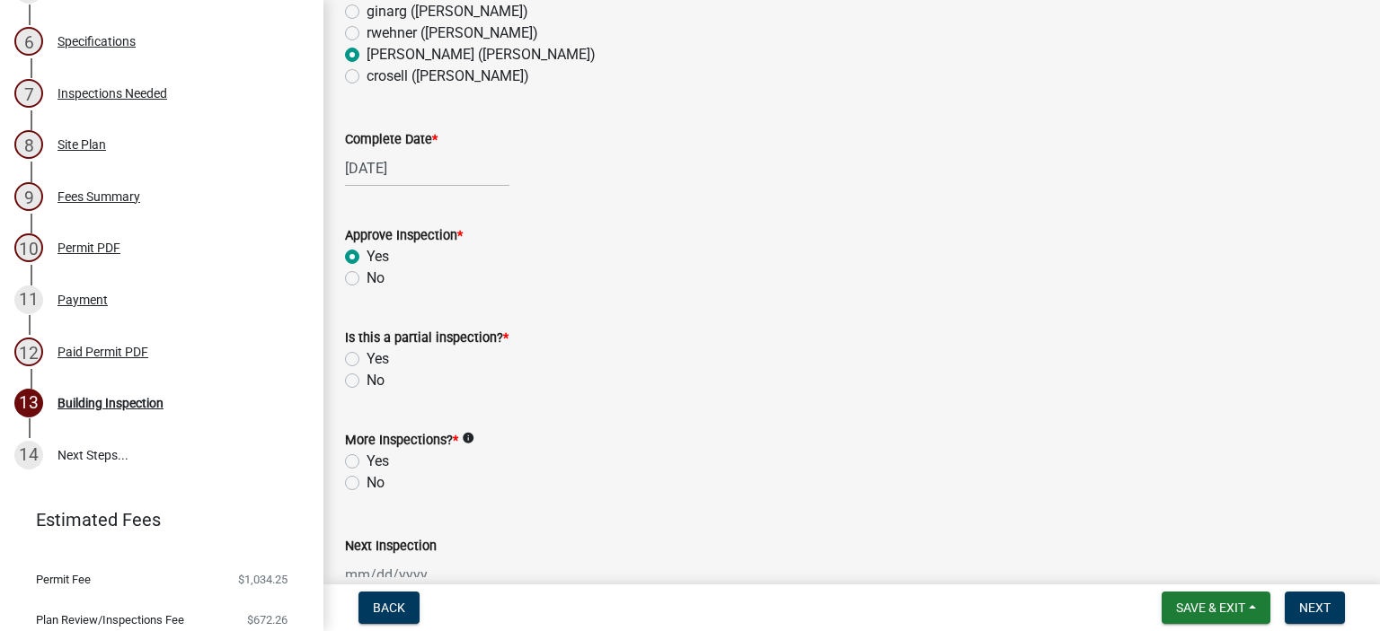
scroll to position [359, 0]
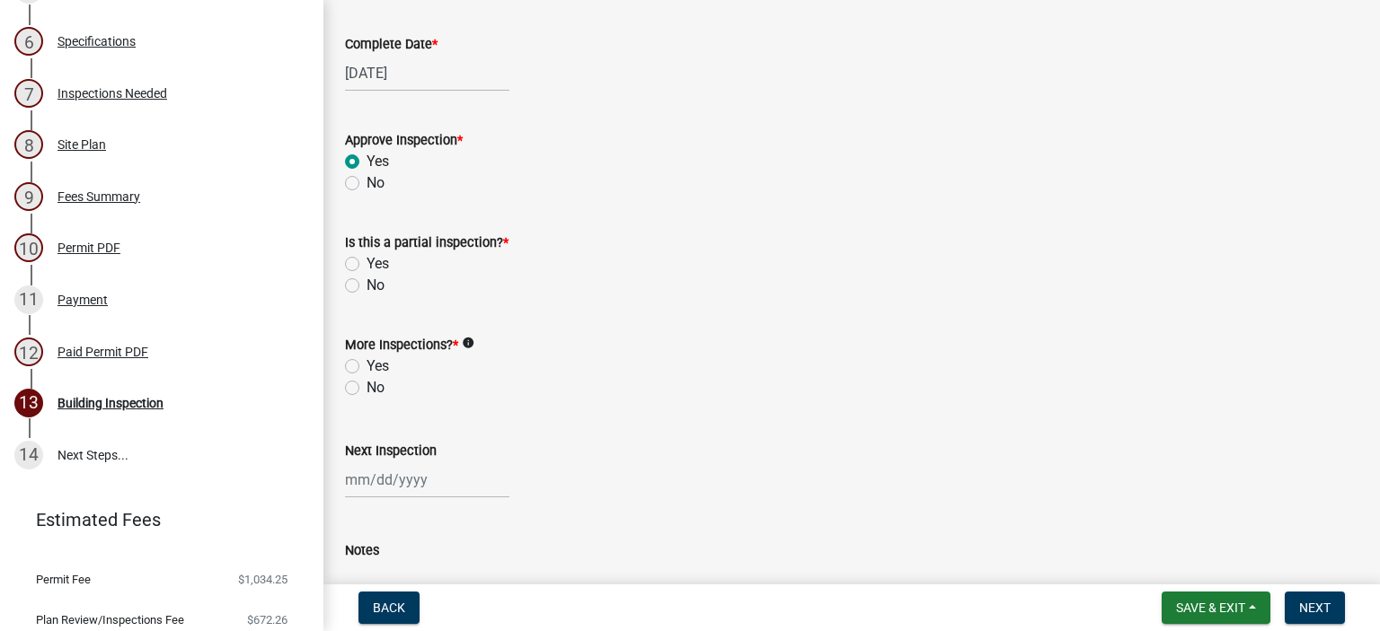
click at [366, 290] on label "No" at bounding box center [375, 286] width 18 height 22
click at [366, 287] on input "No" at bounding box center [372, 281] width 12 height 12
radio input "true"
click at [366, 366] on label "Yes" at bounding box center [377, 367] width 22 height 22
click at [366, 366] on input "Yes" at bounding box center [372, 362] width 12 height 12
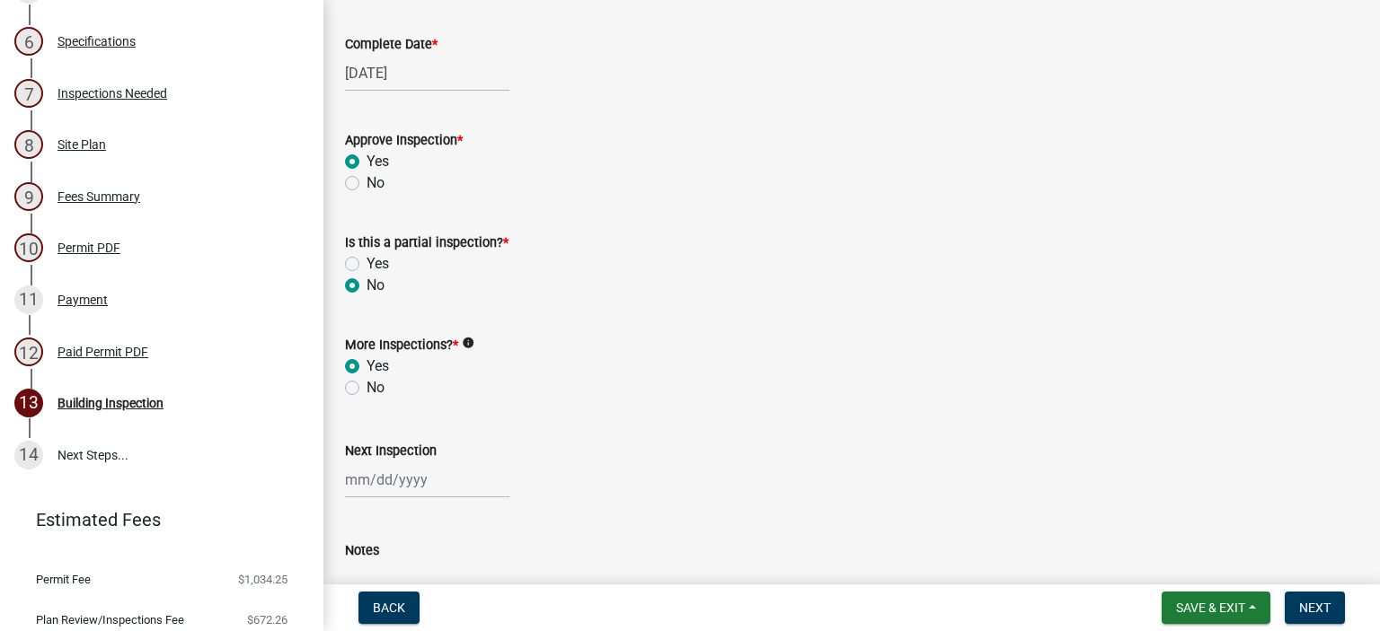
radio input "true"
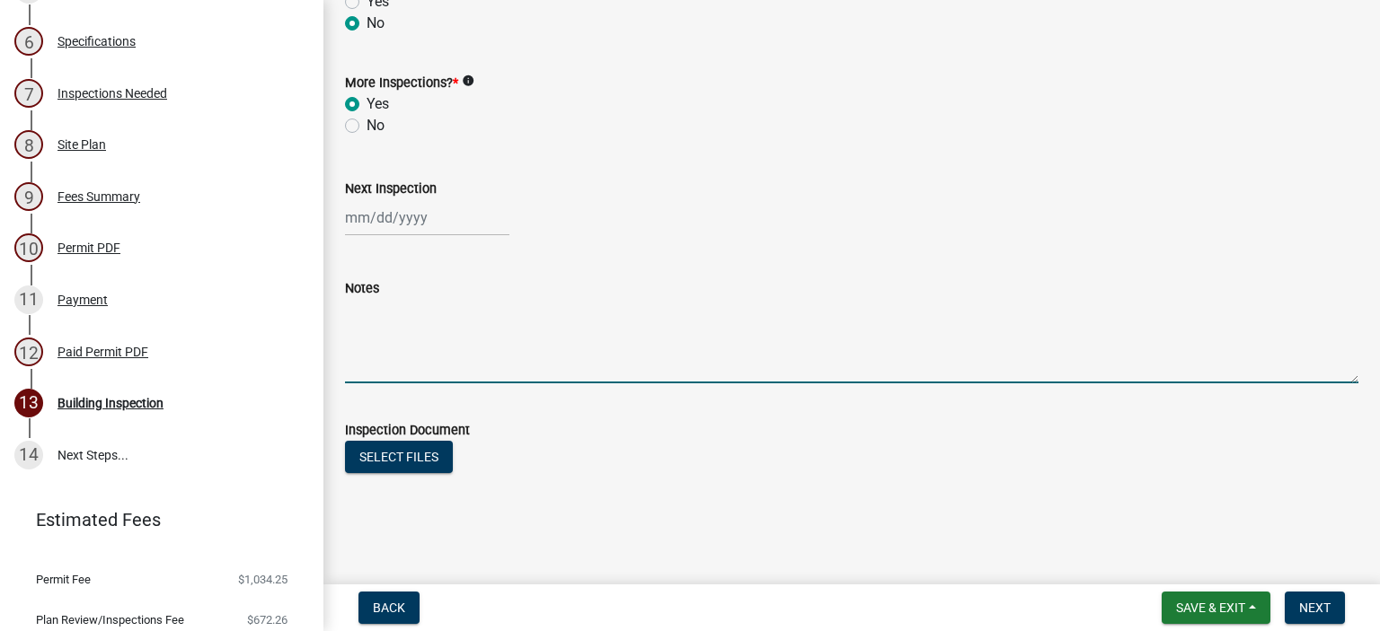
click at [385, 349] on textarea "Notes" at bounding box center [851, 341] width 1013 height 84
click at [365, 311] on textarea "2 34 bar ok Quality Concrete" at bounding box center [851, 341] width 1013 height 84
type textarea "2 #4 bar ok Quality Concrete"
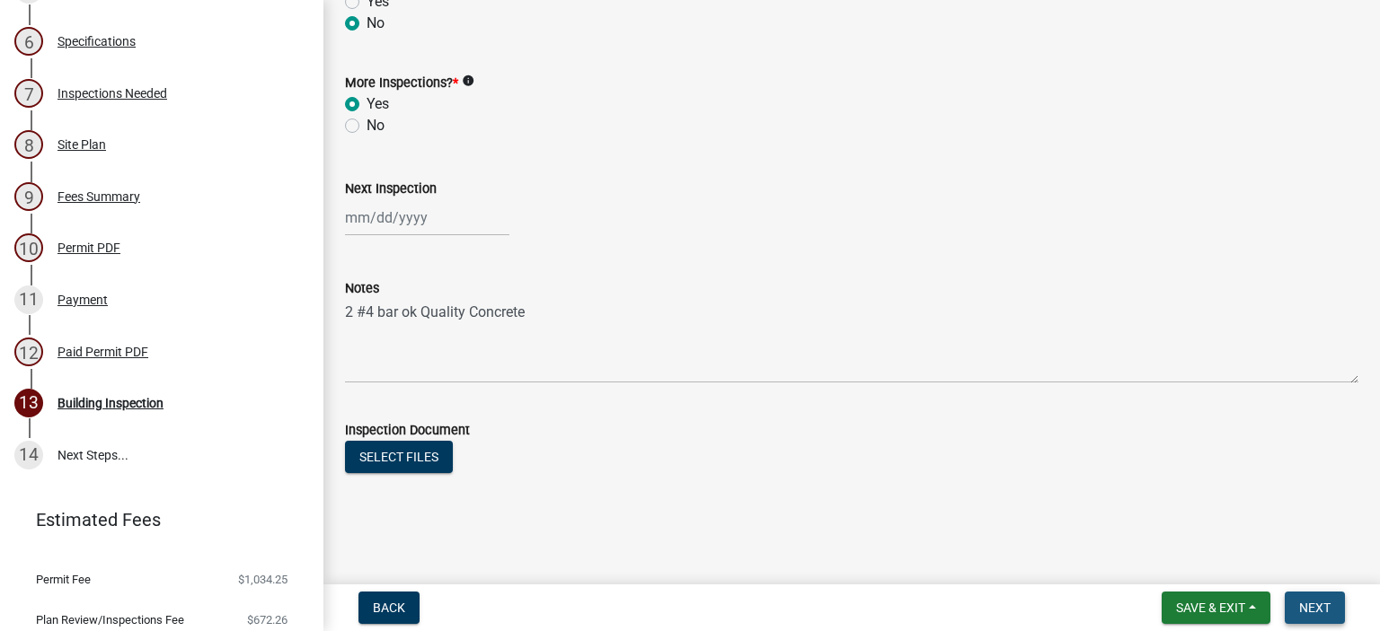
click at [1317, 611] on span "Next" at bounding box center [1314, 608] width 31 height 14
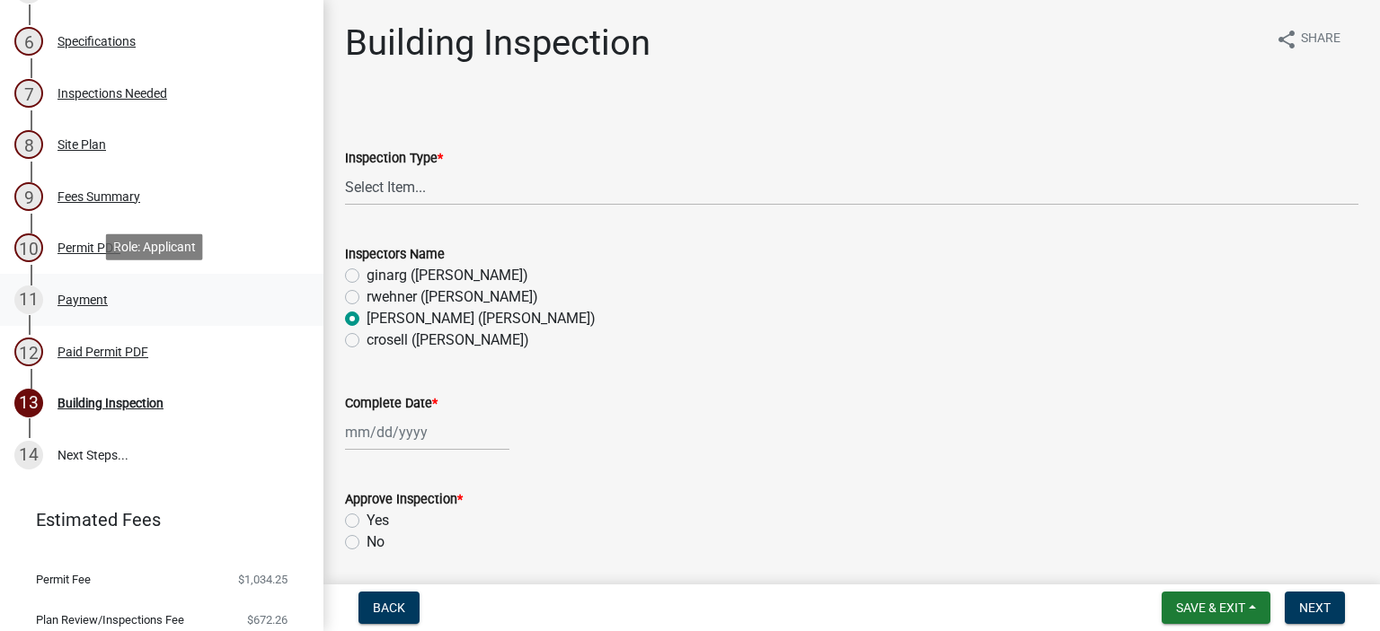
click at [66, 301] on div "Payment" at bounding box center [82, 300] width 50 height 13
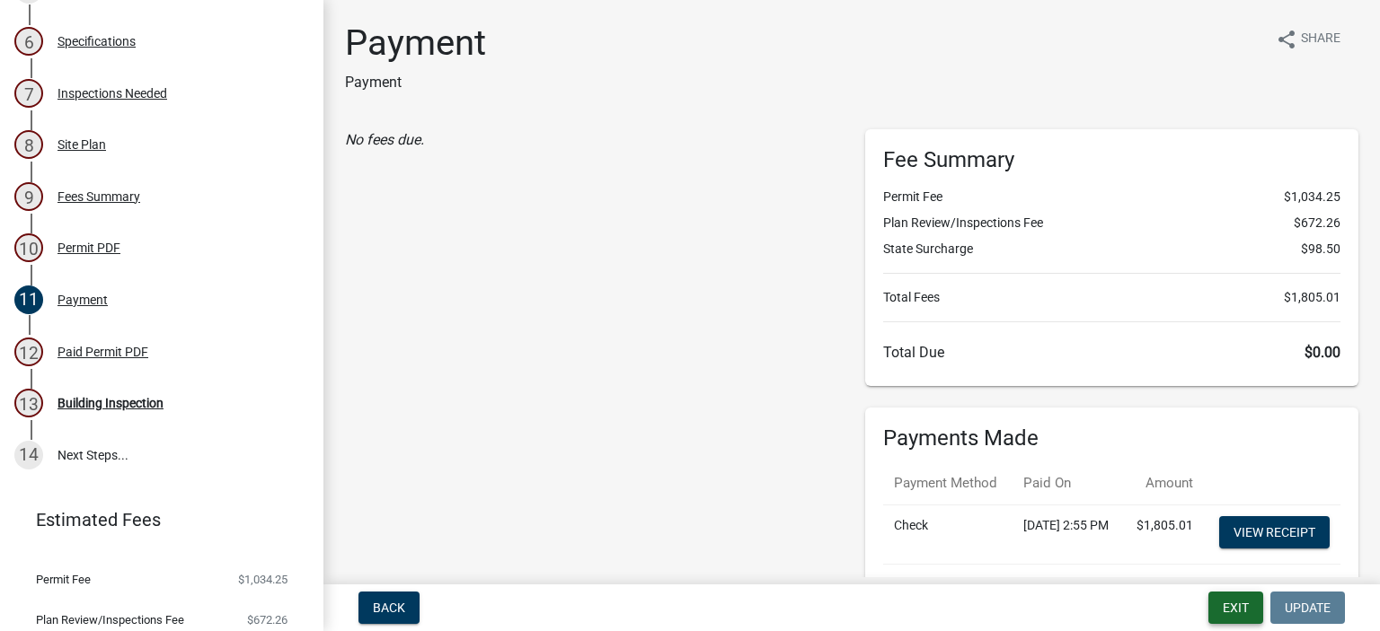
click at [1224, 604] on button "Exit" at bounding box center [1235, 608] width 55 height 32
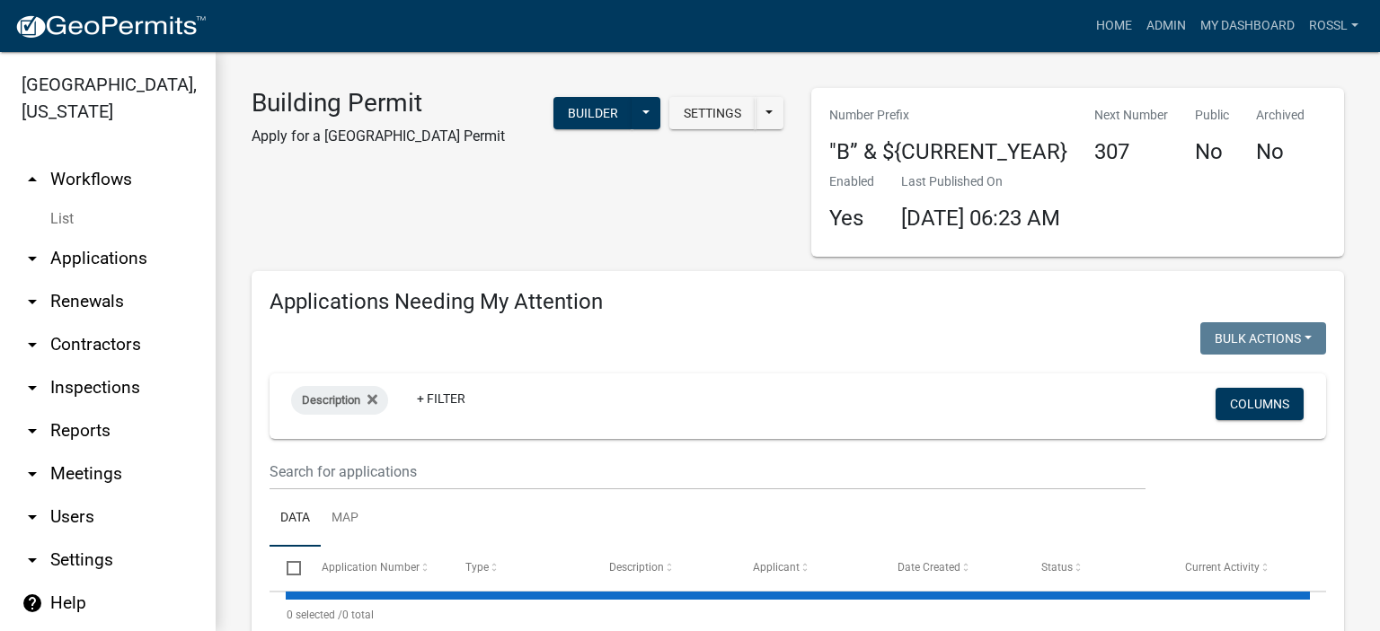
select select "2: 50"
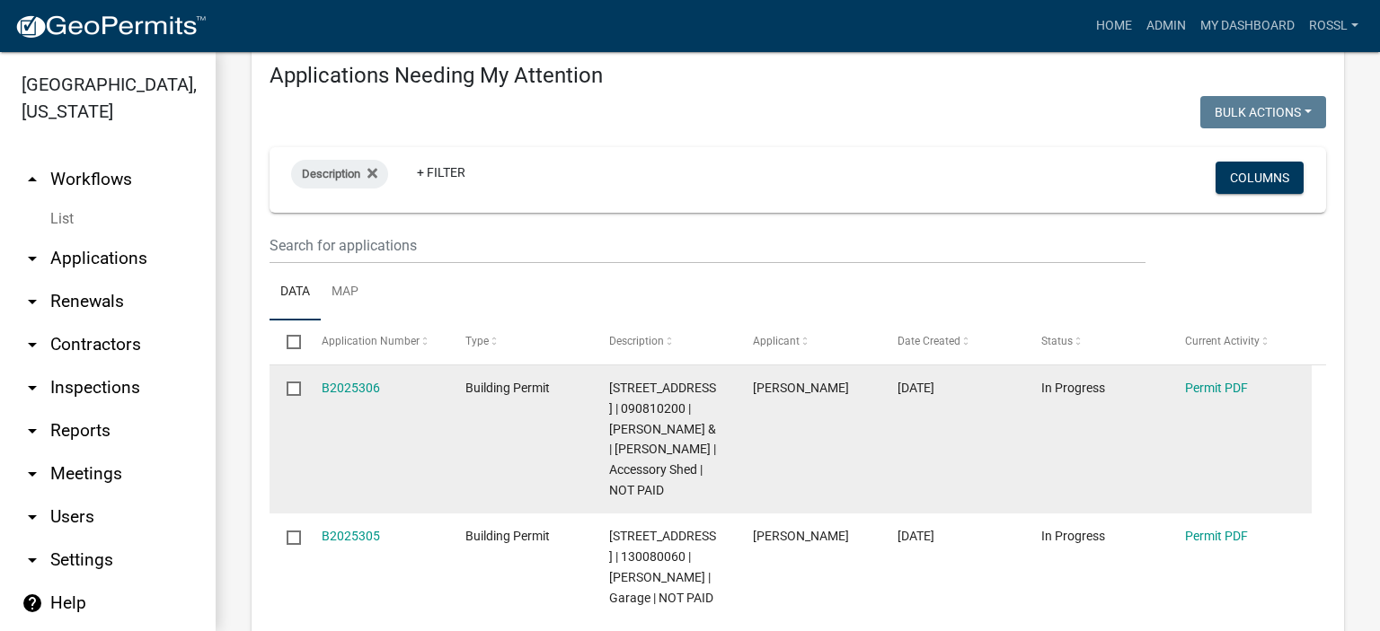
scroll to position [269, 0]
